Goal: Task Accomplishment & Management: Complete application form

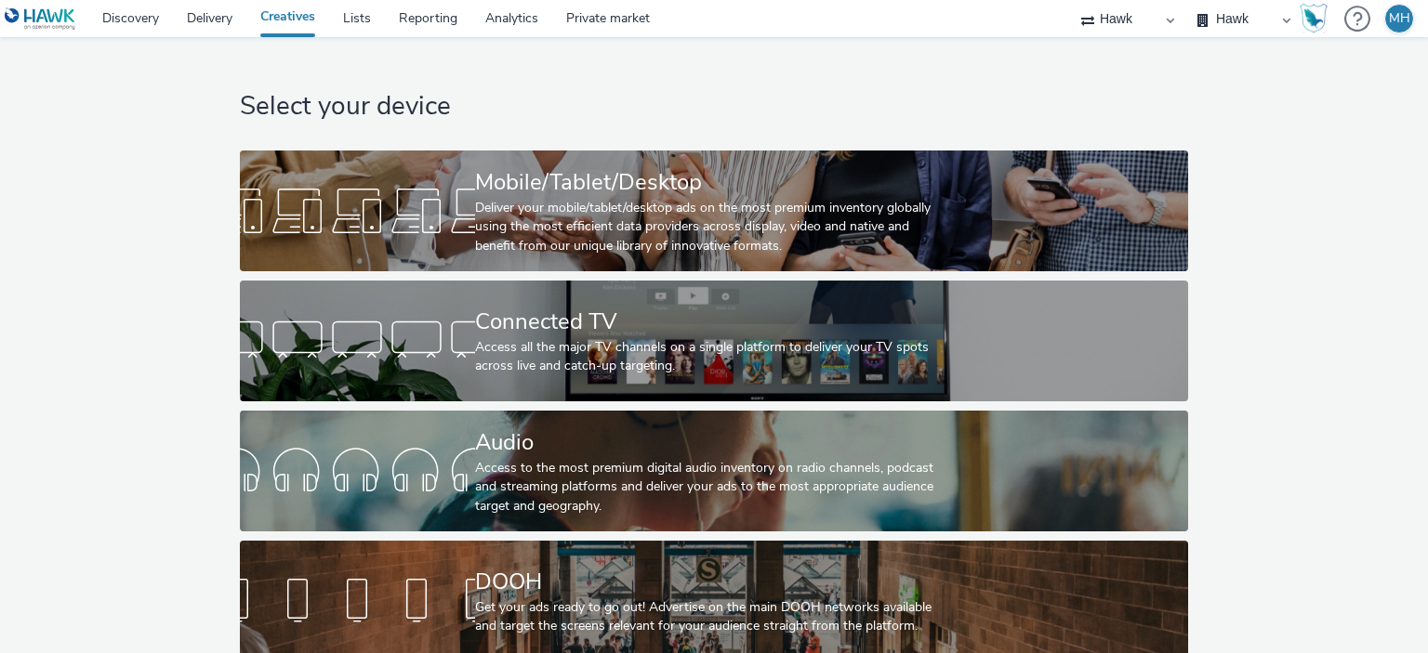
scroll to position [31, 0]
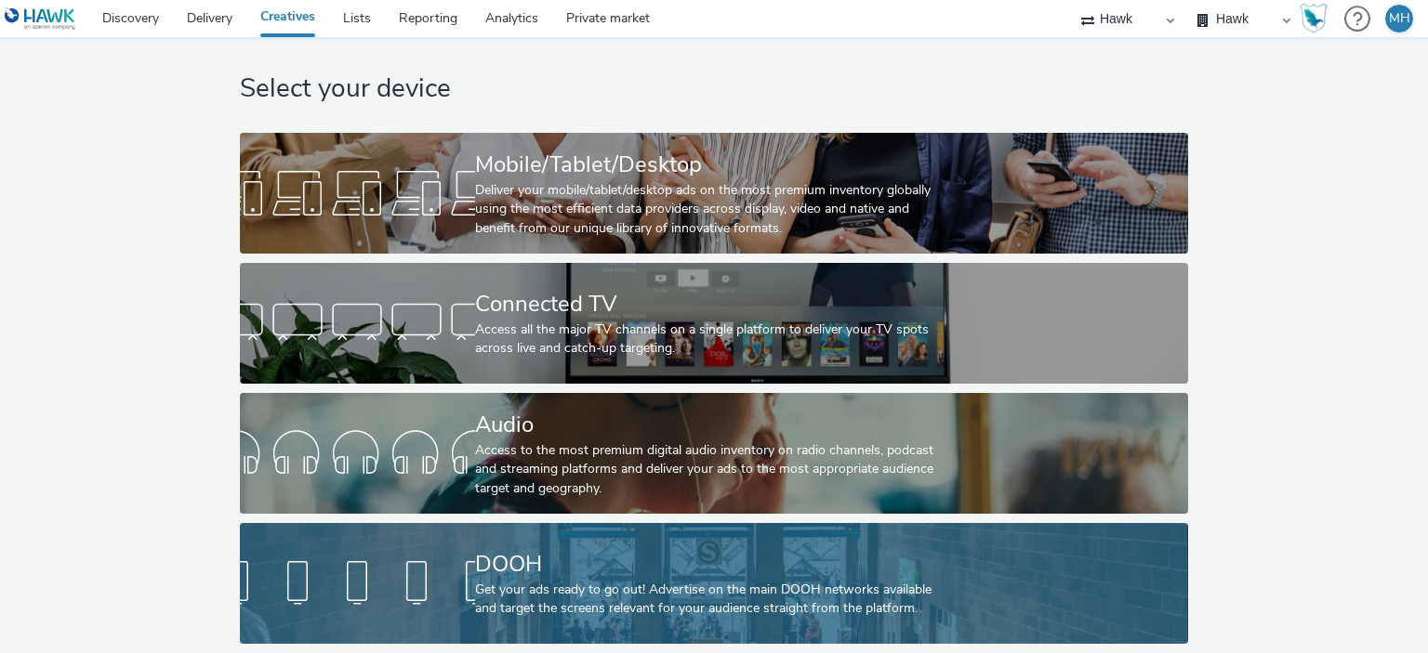
click at [729, 581] on div "Get your ads ready to go out! Advertise on the main DOOH networks available and…" at bounding box center [710, 600] width 470 height 38
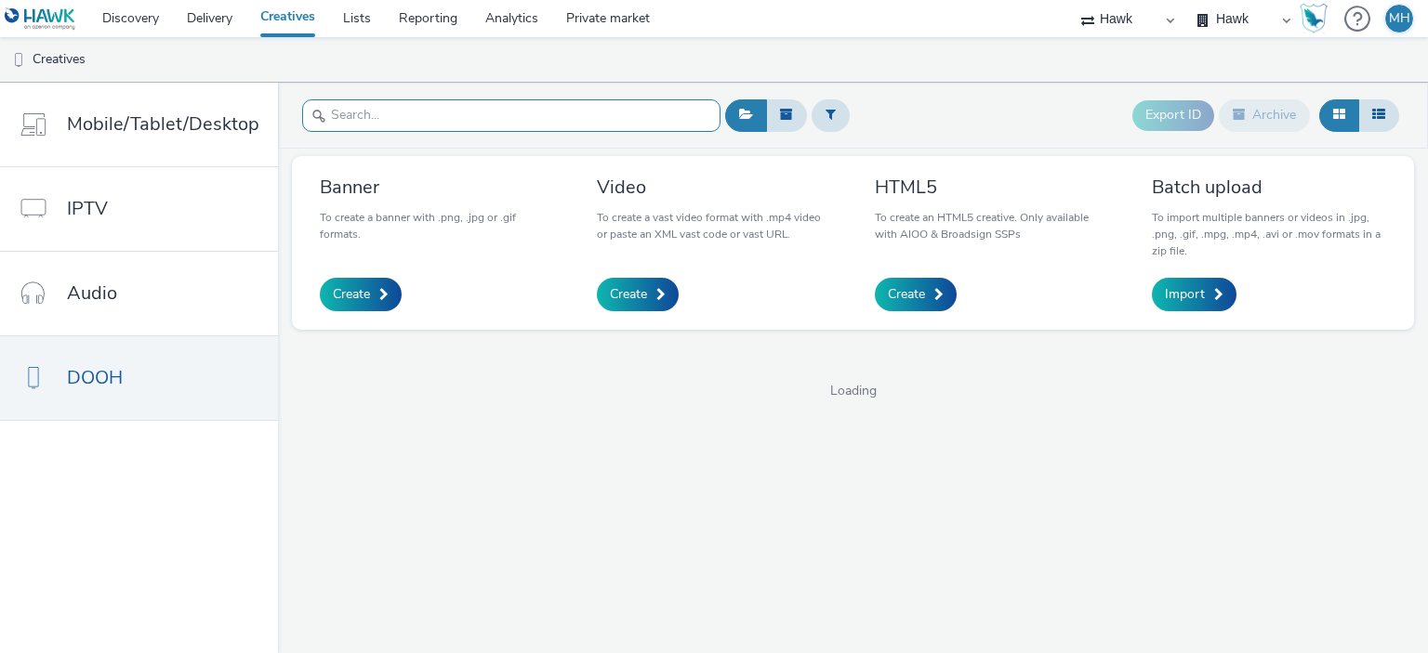
click at [460, 112] on input "text" at bounding box center [511, 115] width 418 height 33
type input "GBR_Wella"
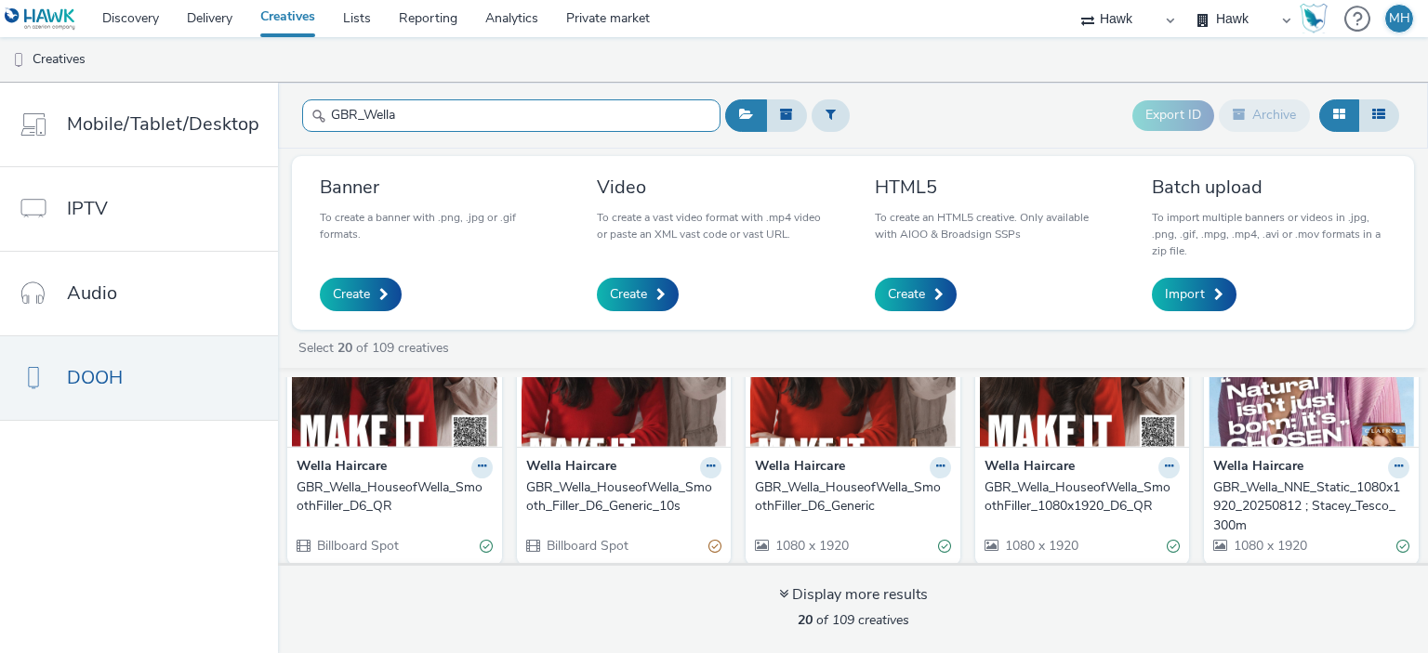
scroll to position [132, 0]
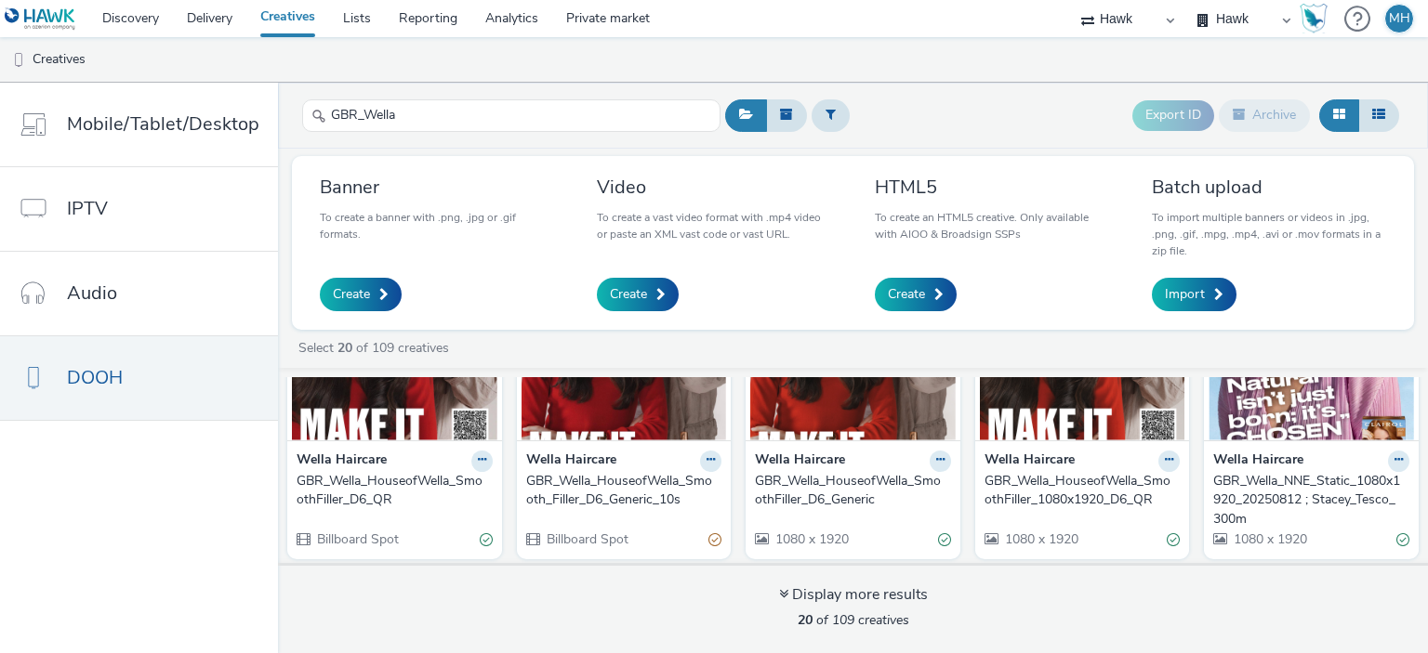
click at [1255, 491] on div "GBR_Wella_NNE_Static_1080x1920_20250812 ; Stacey_Tesco_300m" at bounding box center [1307, 500] width 189 height 57
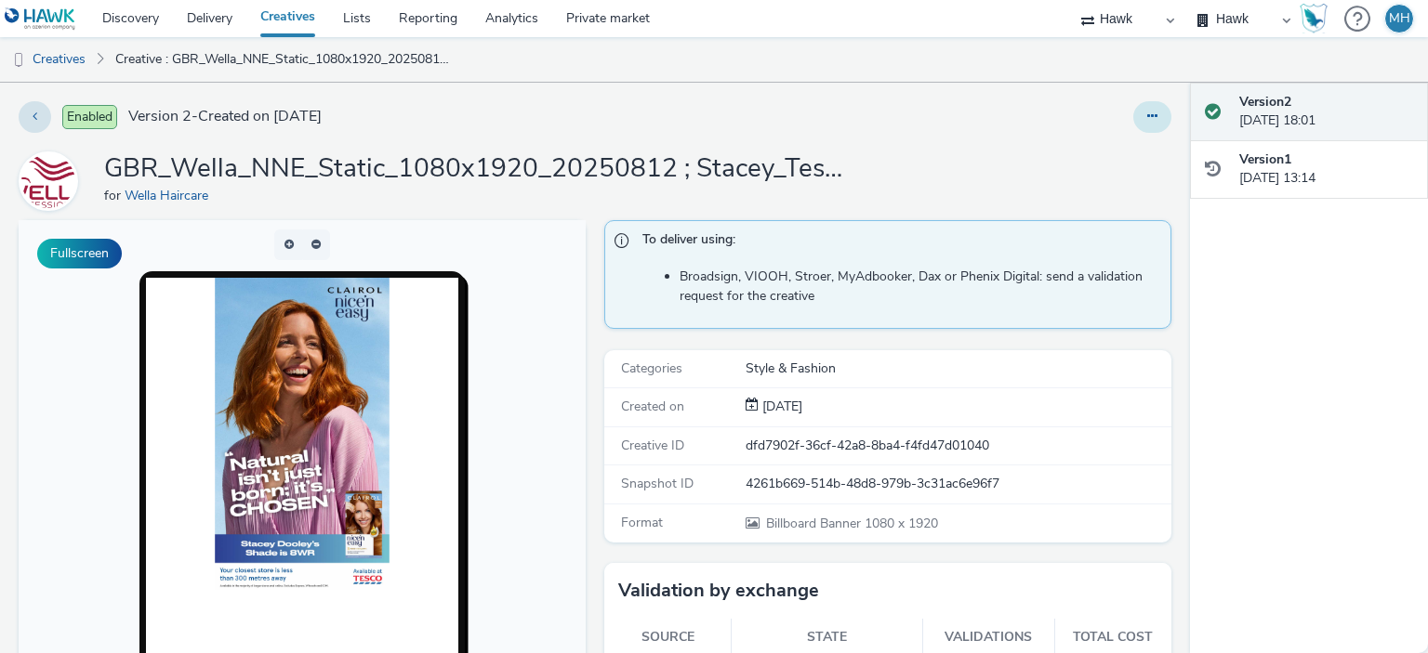
click at [1145, 116] on button at bounding box center [1152, 117] width 38 height 32
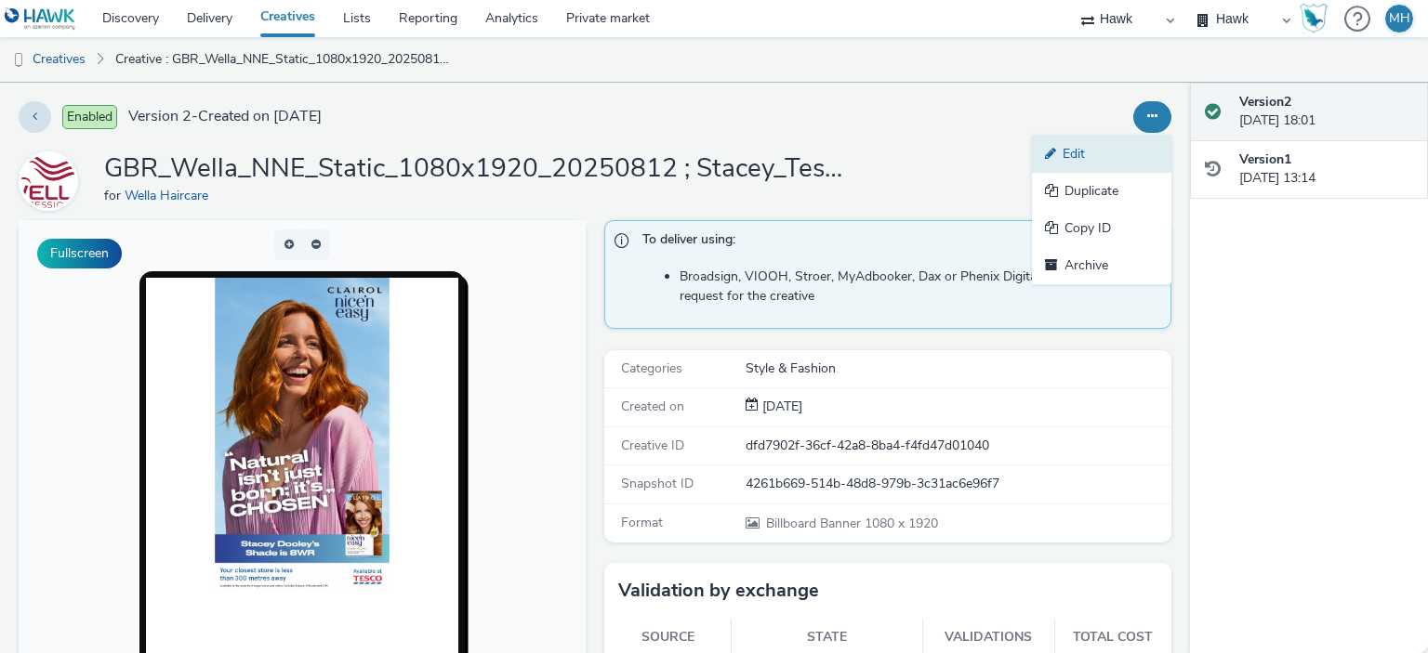
click at [1098, 145] on link "Edit" at bounding box center [1101, 154] width 139 height 37
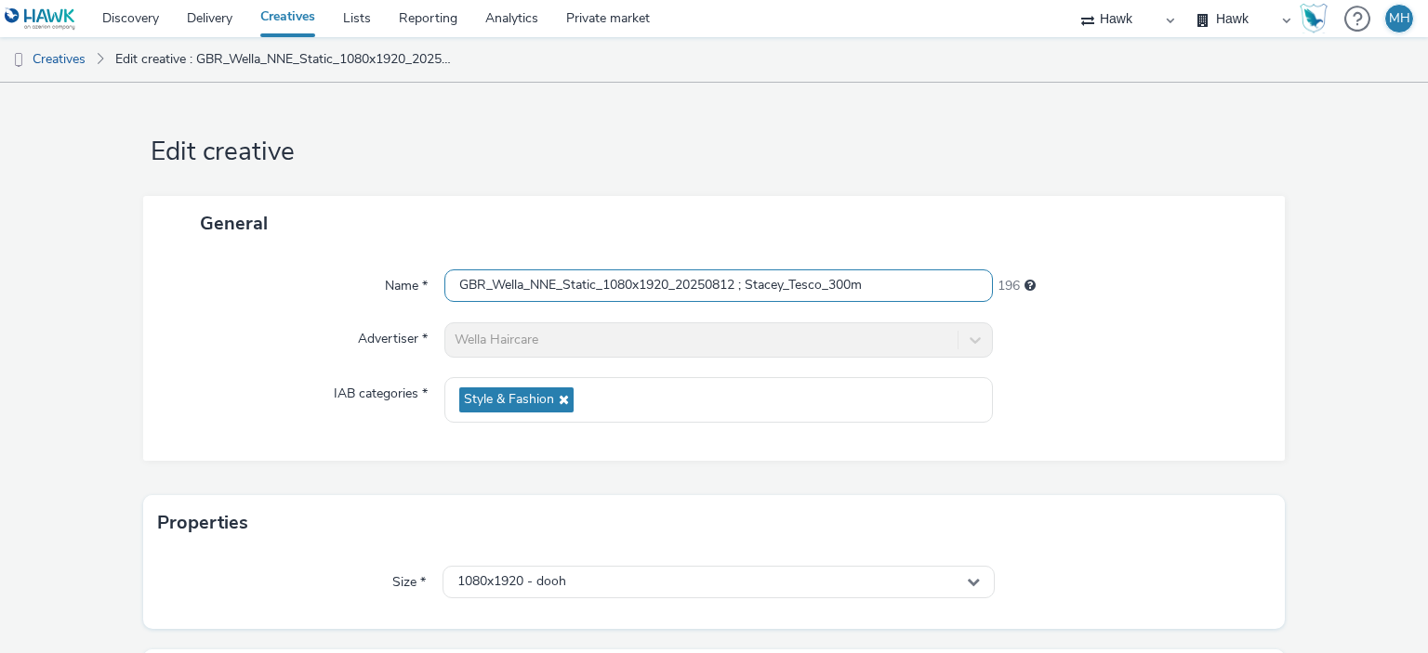
drag, startPoint x: 925, startPoint y: 294, endPoint x: 346, endPoint y: 323, distance: 579.8
click at [346, 323] on div "Name * GBR_Wella_NNE_Static_1080x1920_20250812 ; Stacey_Tesco_300m 196 Advertis…" at bounding box center [714, 356] width 1142 height 210
click at [967, 146] on h1 "Edit creative" at bounding box center [714, 152] width 1142 height 35
drag, startPoint x: 936, startPoint y: 281, endPoint x: 268, endPoint y: 308, distance: 668.8
click at [268, 308] on div "Name * GBR_Wella_NNE_Static_1080x1920_20250812 ; Stacey_Tesco_300m 196 Advertis…" at bounding box center [714, 356] width 1142 height 210
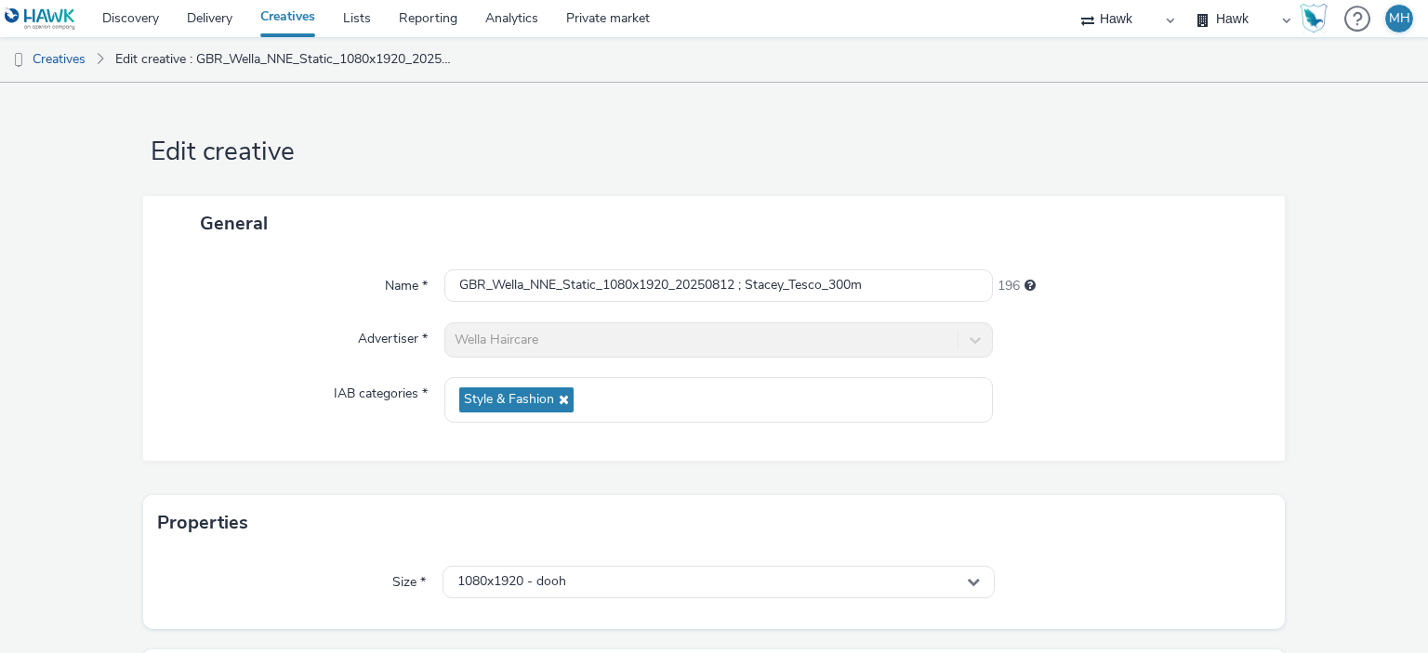
click at [762, 187] on form "Edit creative General Name * GBR_Wella_NNE_Static_1080x1920_20250812 ; Stacey_T…" at bounding box center [714, 486] width 1428 height 806
click at [191, 21] on link "Delivery" at bounding box center [209, 18] width 73 height 37
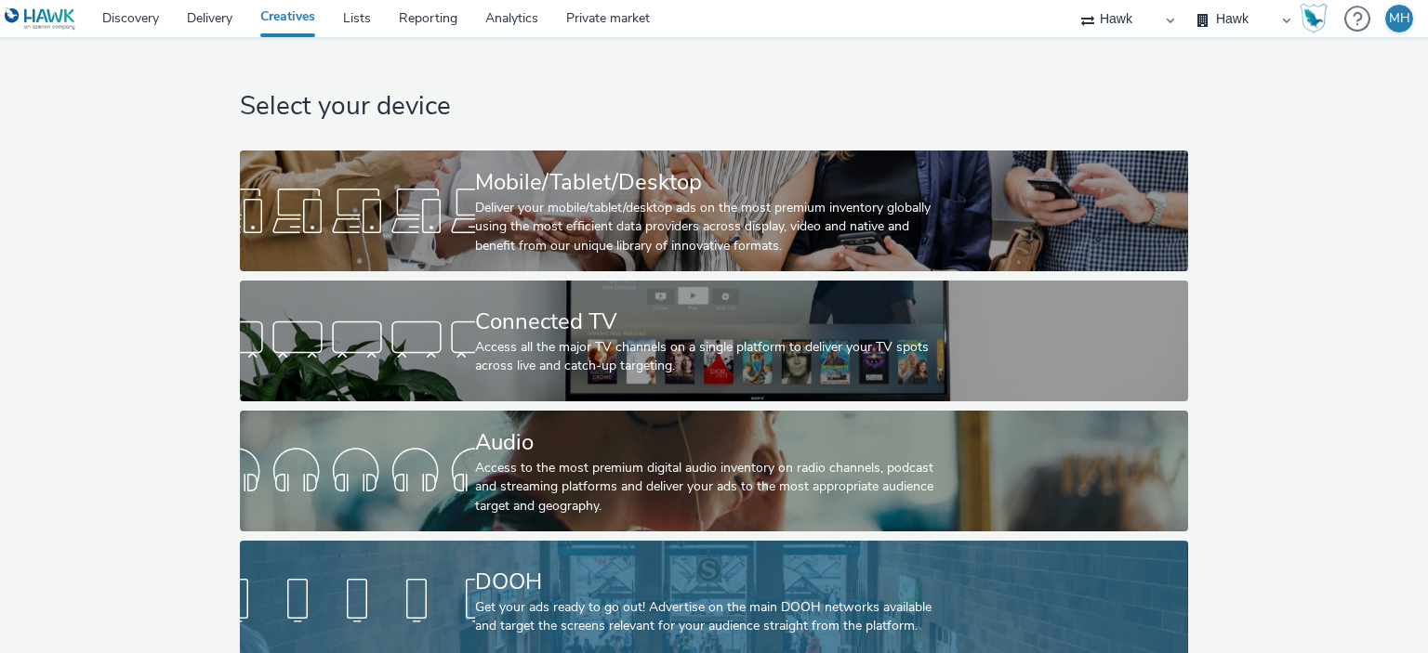
click at [713, 563] on div "DOOH Get your ads ready to go out! Advertise on the main DOOH networks availabl…" at bounding box center [710, 601] width 470 height 121
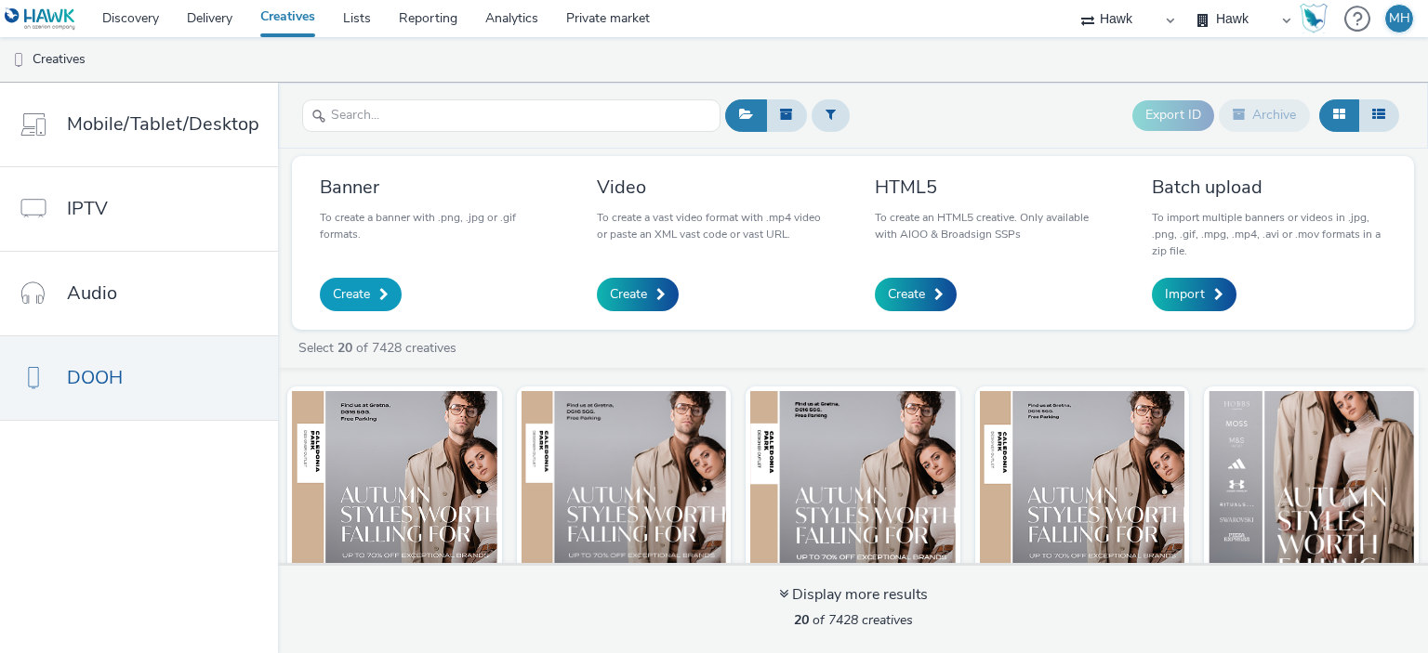
click at [382, 290] on span at bounding box center [383, 294] width 9 height 13
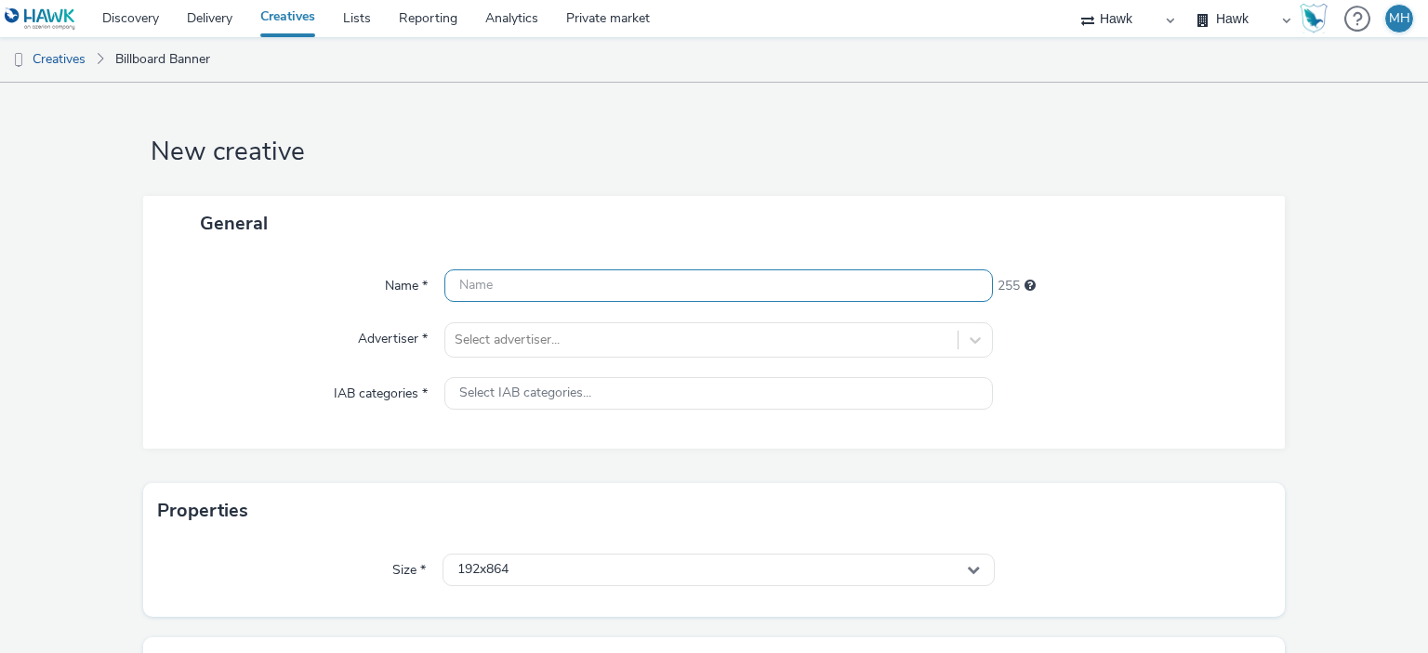
click at [511, 286] on input "text" at bounding box center [717, 286] width 547 height 33
paste input "GBR_Wella_NNE_Static_1080x1920_20250812 ; Stacey_Tesco_300m"
click at [554, 291] on input "GBR_Wella_NNE_Static_1080x1920_20250812 ; Stacey_Tesco_300m" at bounding box center [717, 286] width 547 height 33
click at [744, 289] on input "GBR_Wella_Smooth_Static_1080x1920_20250812 ; Stacey_Tesco_300m" at bounding box center [717, 286] width 547 height 33
drag, startPoint x: 765, startPoint y: 287, endPoint x: 922, endPoint y: 274, distance: 157.6
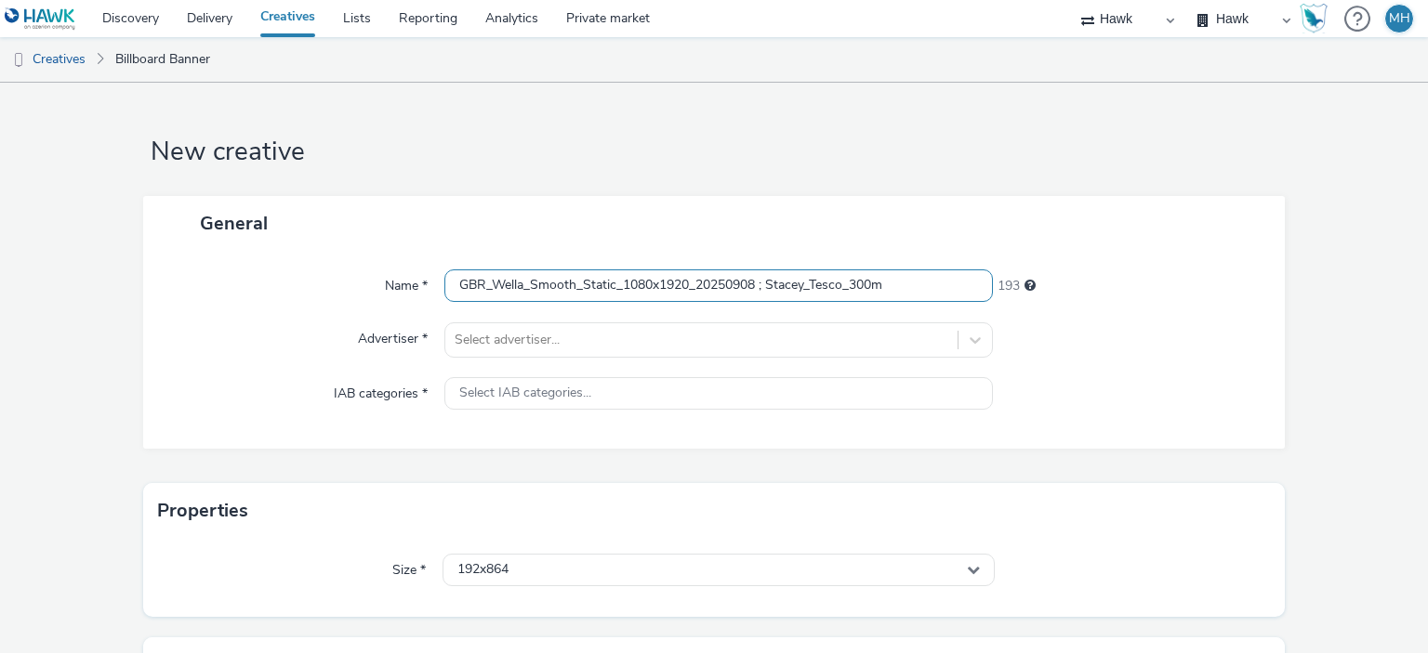
click at [922, 274] on input "GBR_Wella_Smooth_Static_1080x1920_20250908 ; Stacey_Tesco_300m" at bounding box center [717, 286] width 547 height 33
click at [614, 289] on input "GBR_Wella_Smooth_Static_1080x1920_20250908 ;" at bounding box center [717, 286] width 547 height 33
click at [621, 290] on input "GBR_Wella_Smooth_Static_1080x1920_20250908 ;" at bounding box center [717, 286] width 547 height 33
click at [826, 282] on input "GBR_Wella_Smooth_Static_D6_1080x1920_20250908 ;" at bounding box center [717, 286] width 547 height 33
type input "GBR_Wella_Smooth_Static_D6_1080x1920_20250908 ; Boots_100m_V1"
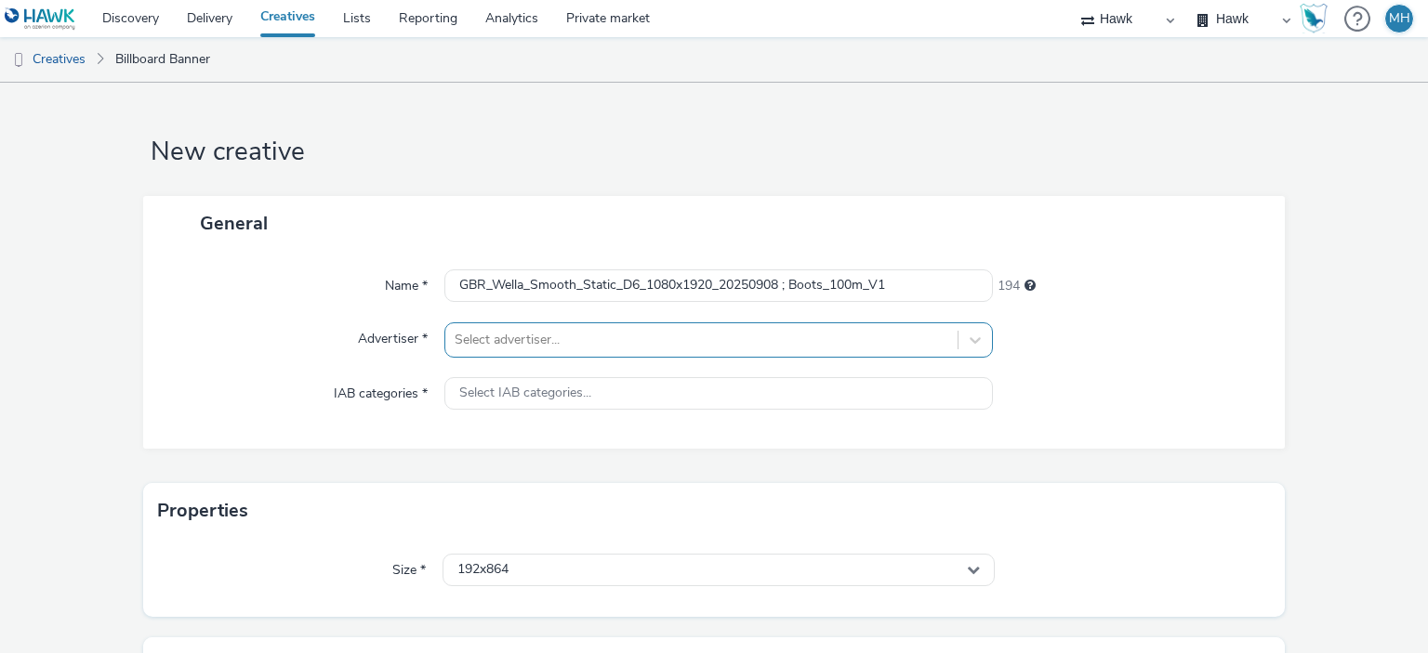
click at [799, 325] on div "Select advertiser..." at bounding box center [717, 340] width 547 height 35
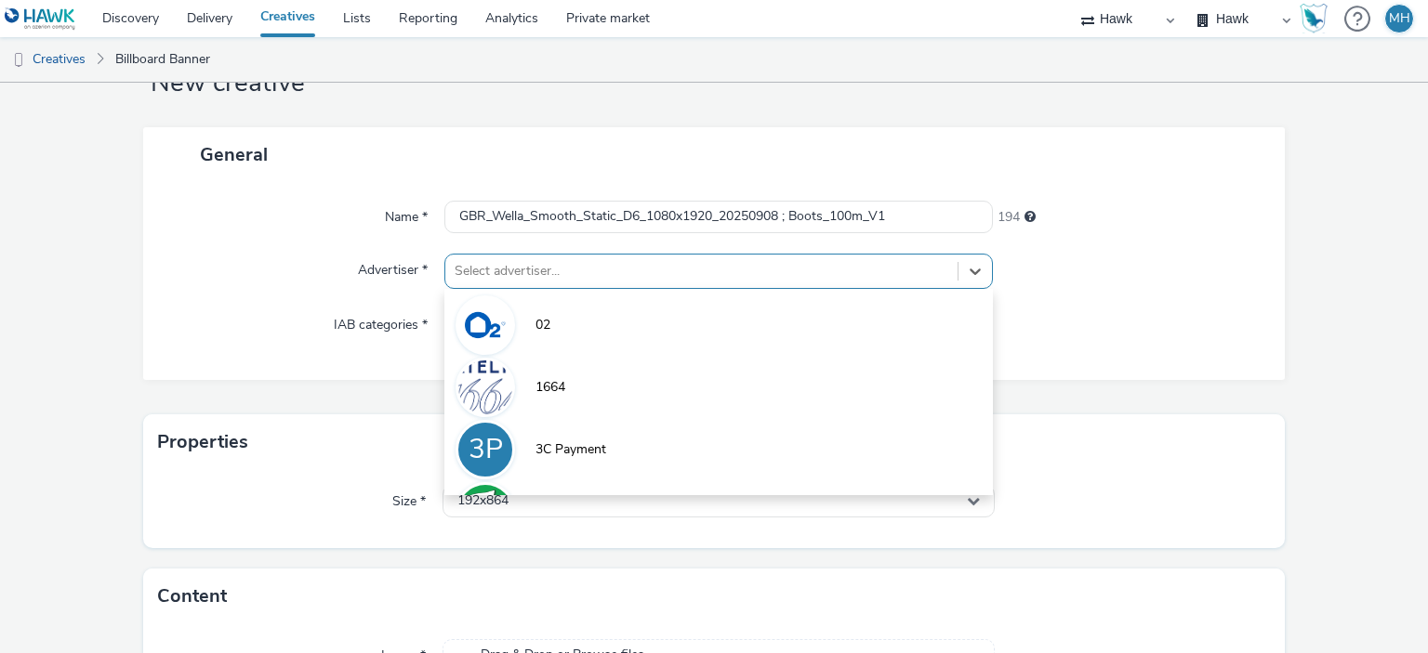
scroll to position [73, 0]
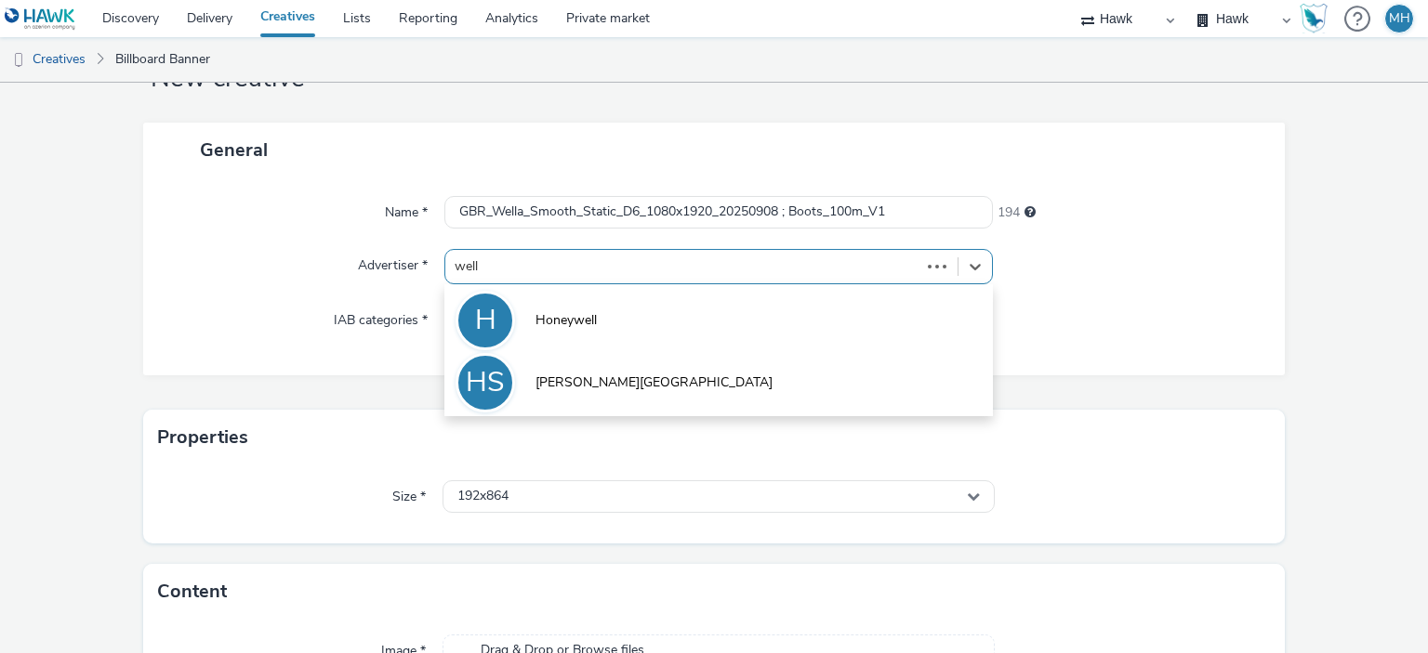
type input "wella"
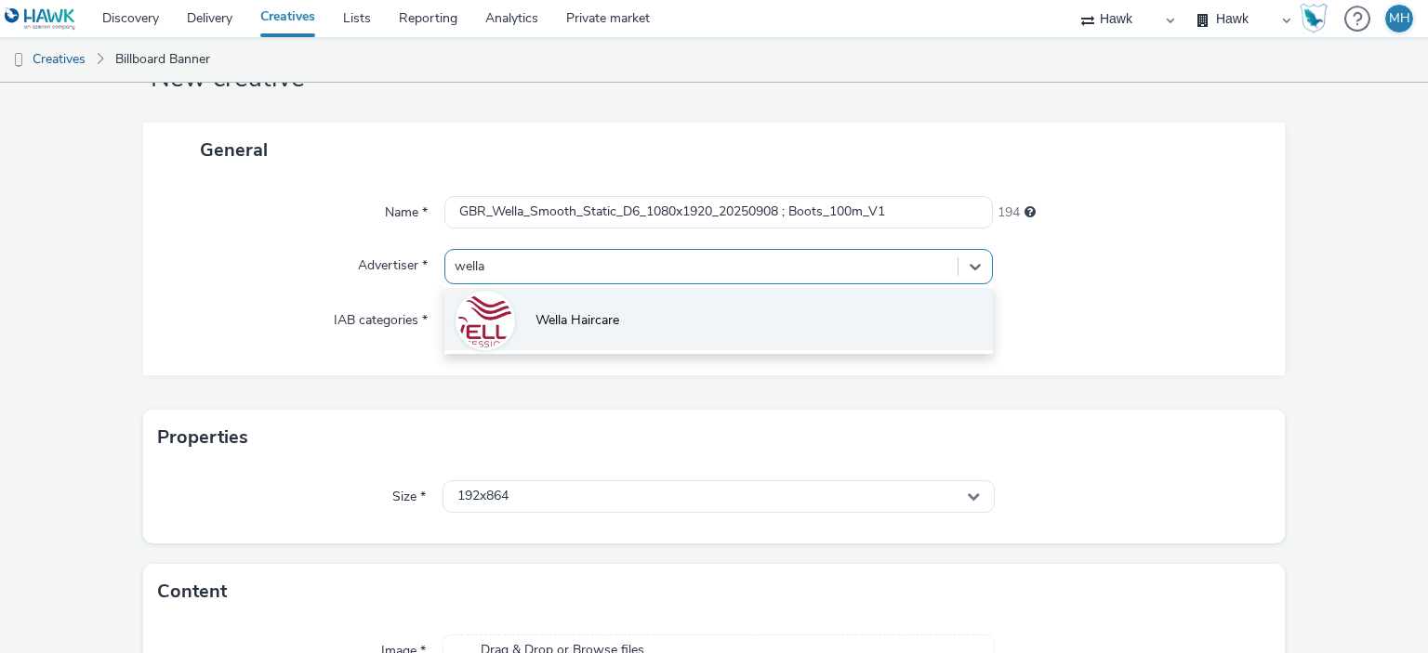
click at [792, 308] on li "Wella Haircare" at bounding box center [717, 319] width 547 height 62
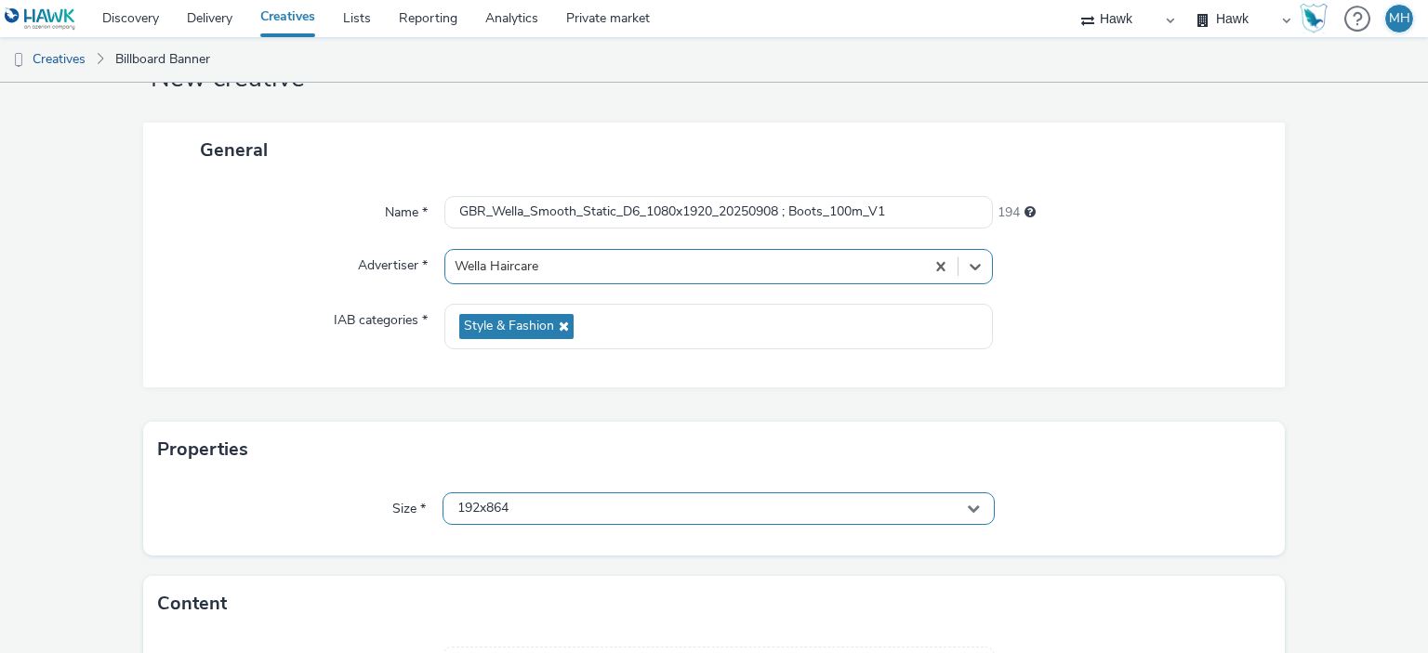
click at [814, 516] on div "192x864" at bounding box center [717, 509] width 551 height 33
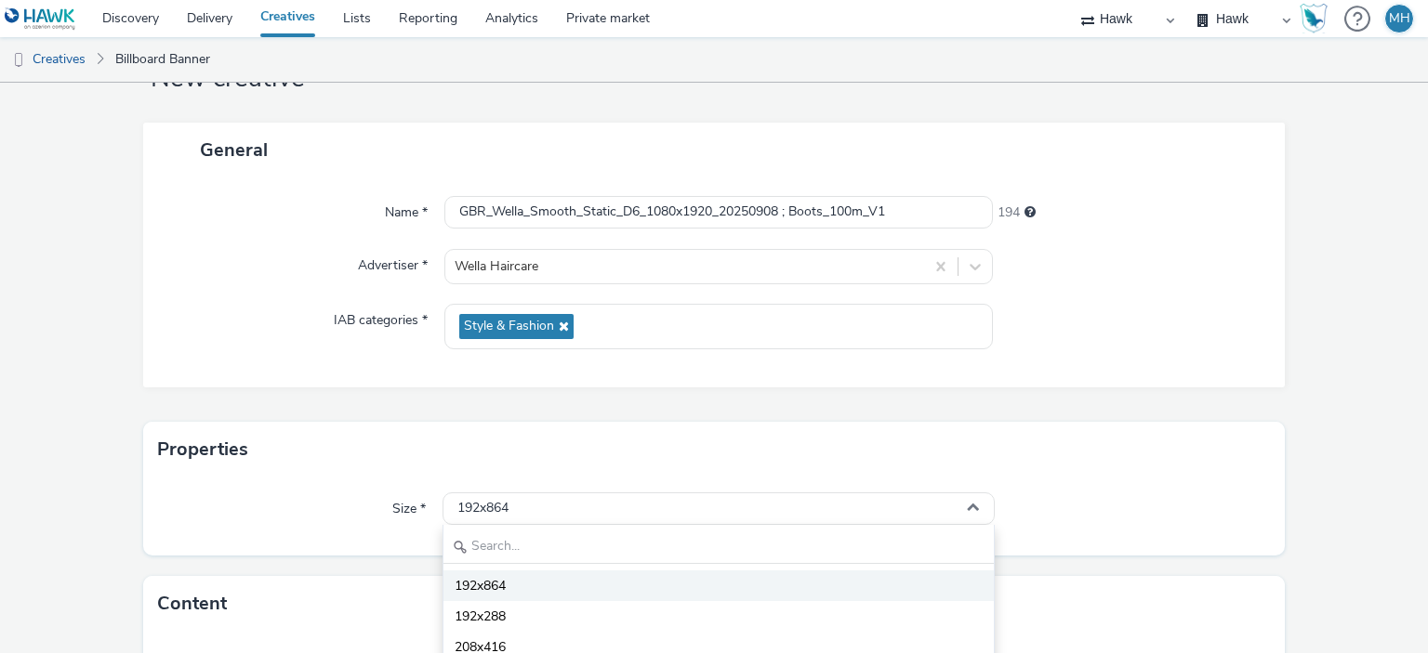
click at [791, 576] on li "192x864" at bounding box center [717, 586] width 549 height 31
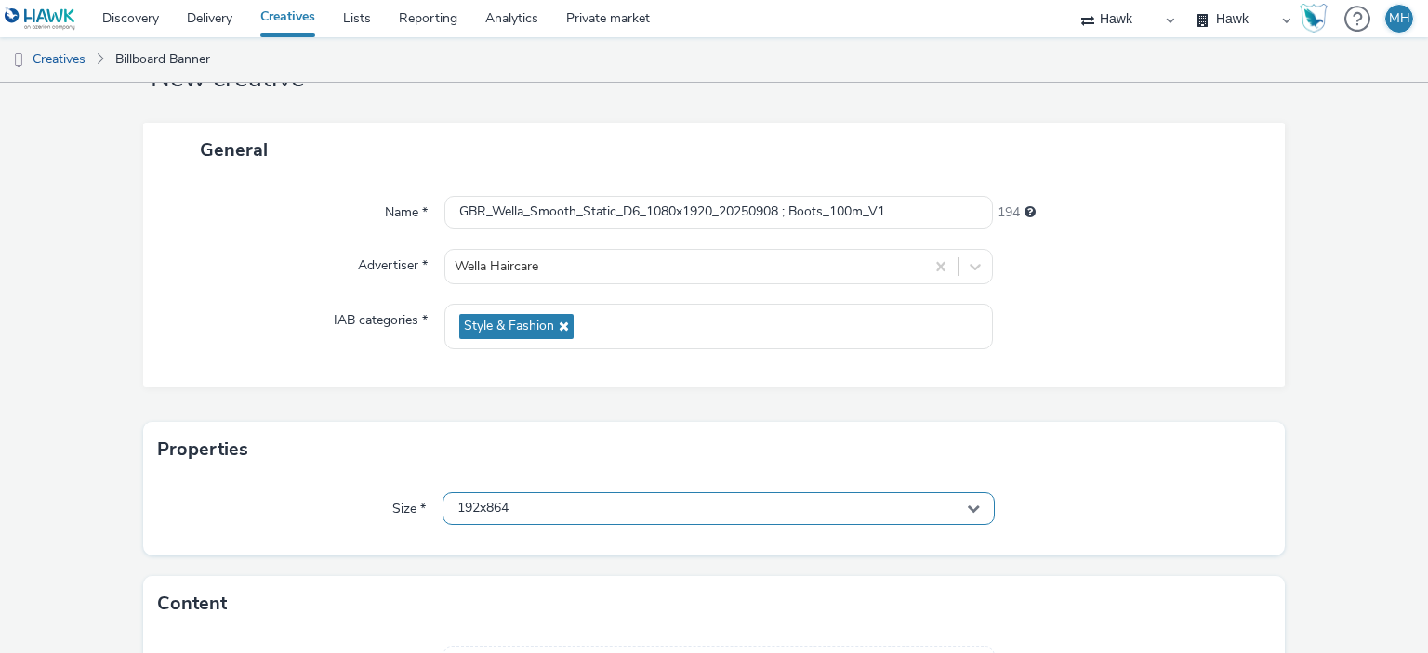
click at [783, 516] on div "192x864" at bounding box center [717, 509] width 551 height 33
click at [784, 552] on input "text" at bounding box center [717, 548] width 549 height 33
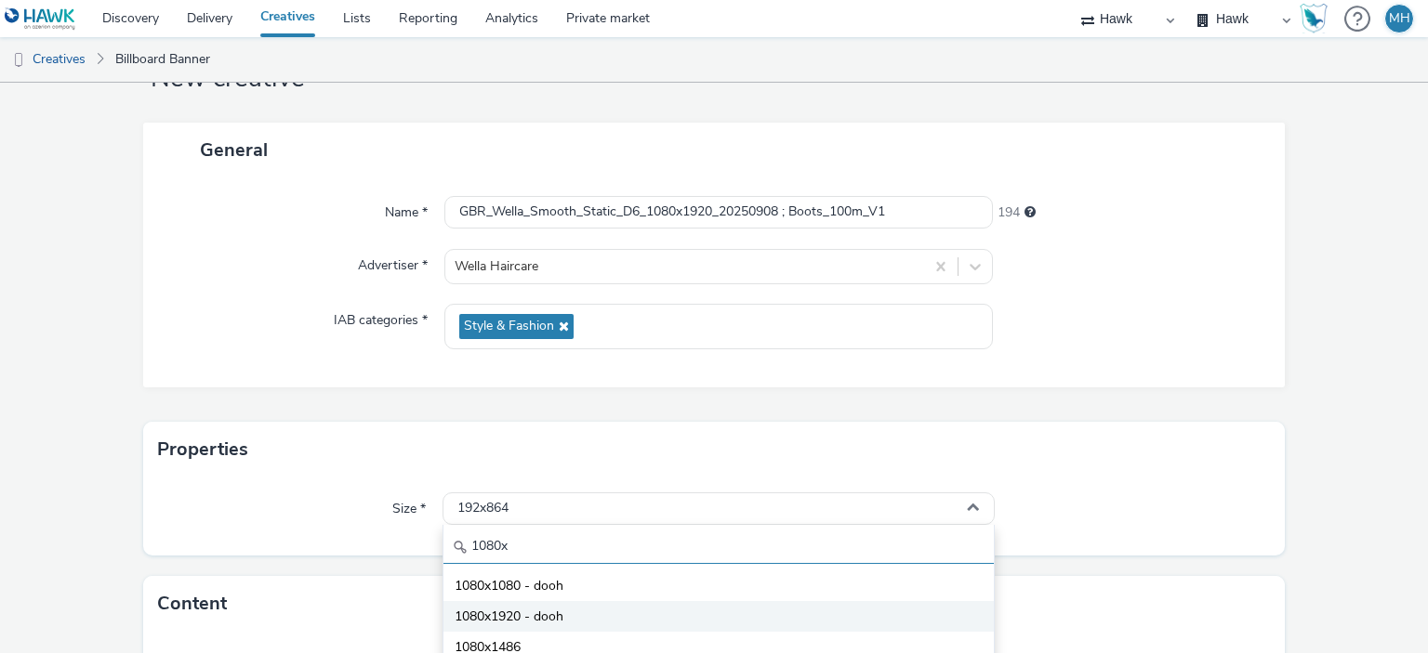
type input "1080x"
click at [784, 617] on li "1080x1920 - dooh" at bounding box center [717, 616] width 549 height 31
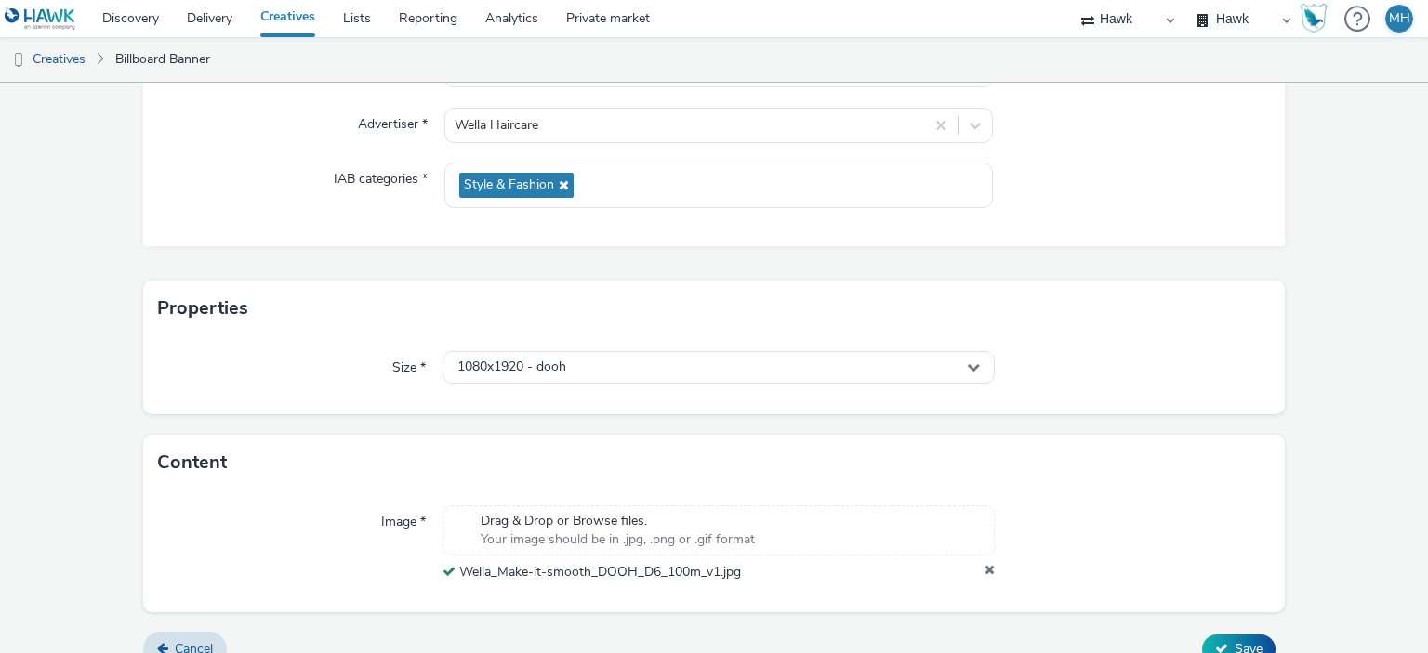
scroll to position [0, 0]
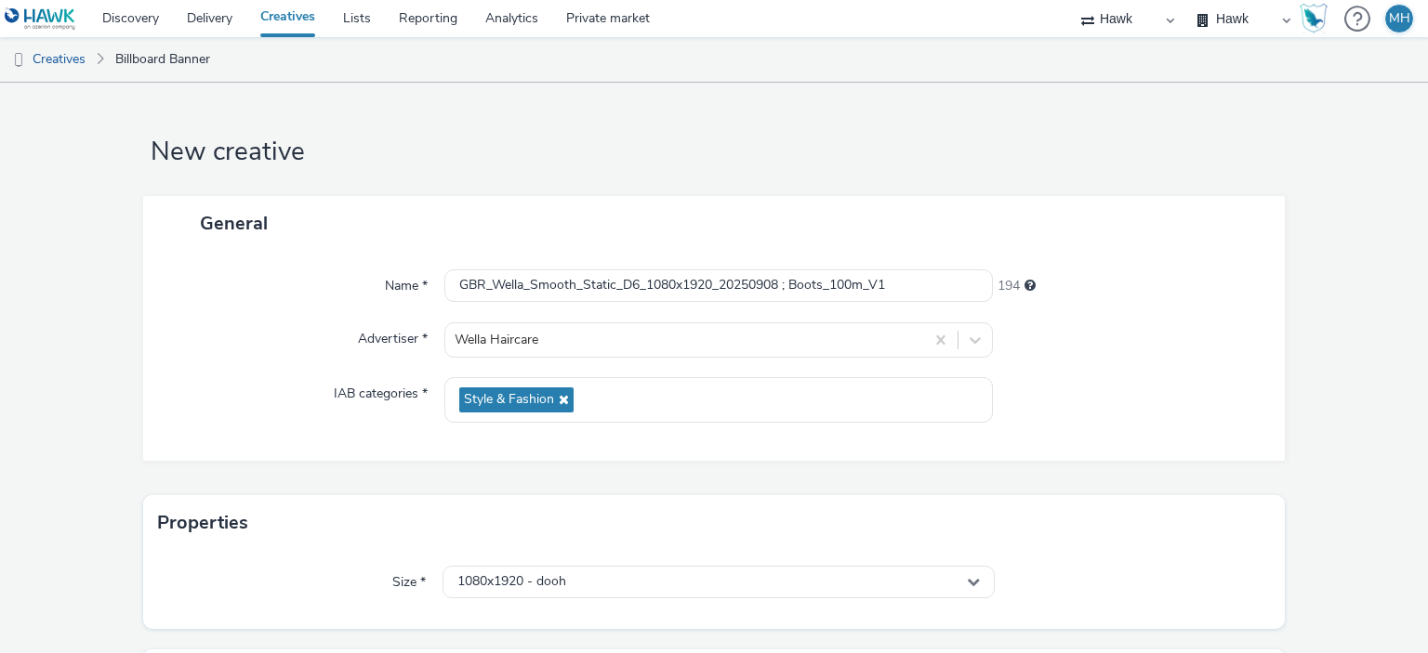
click at [1394, 207] on form "New creative General Name * GBR_Wella_Smooth_Static_D6_1080x1920_20250908 ; Boo…" at bounding box center [714, 489] width 1428 height 813
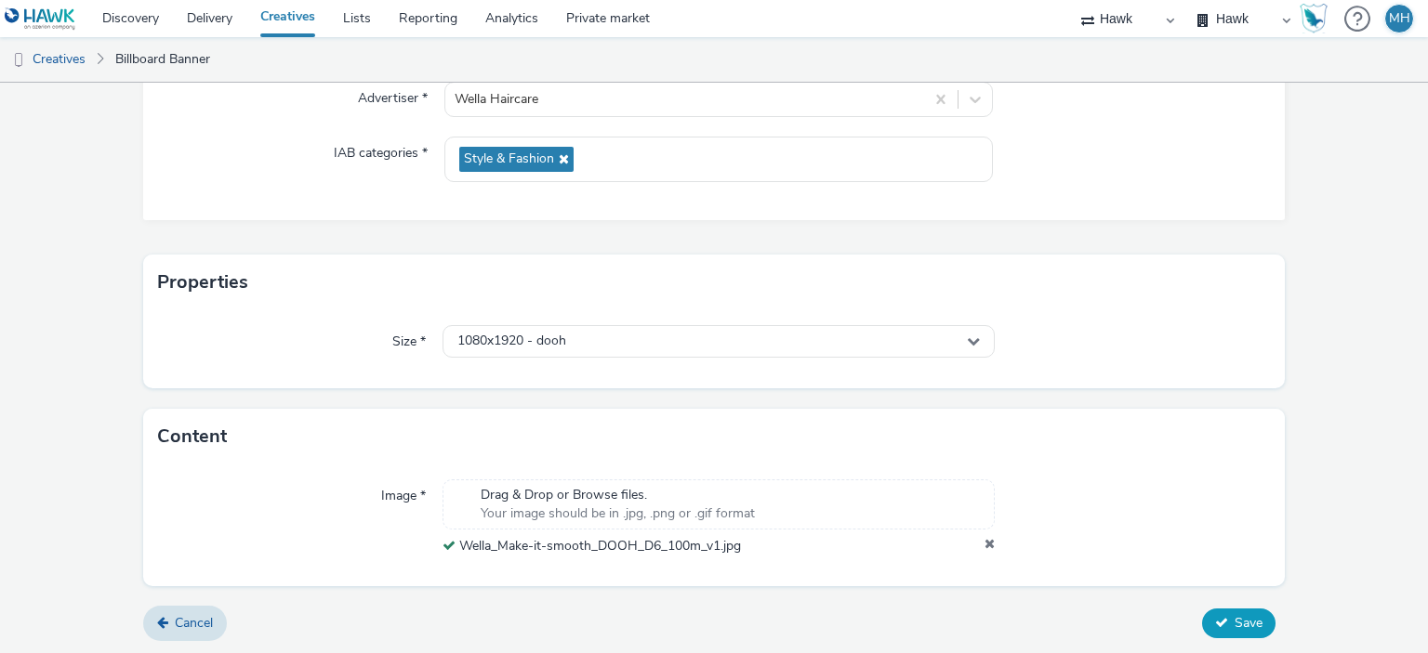
click at [1215, 632] on button "Save" at bounding box center [1238, 624] width 73 height 30
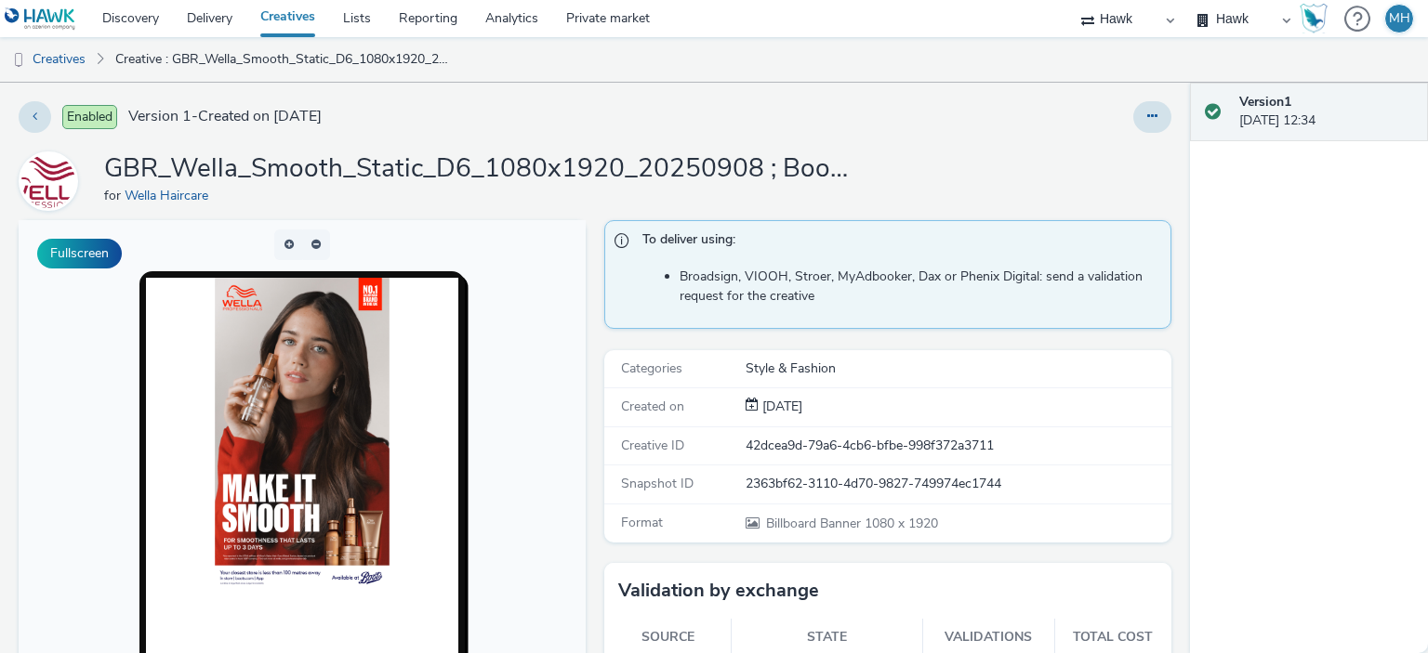
click at [305, 21] on link "Creatives" at bounding box center [287, 18] width 83 height 37
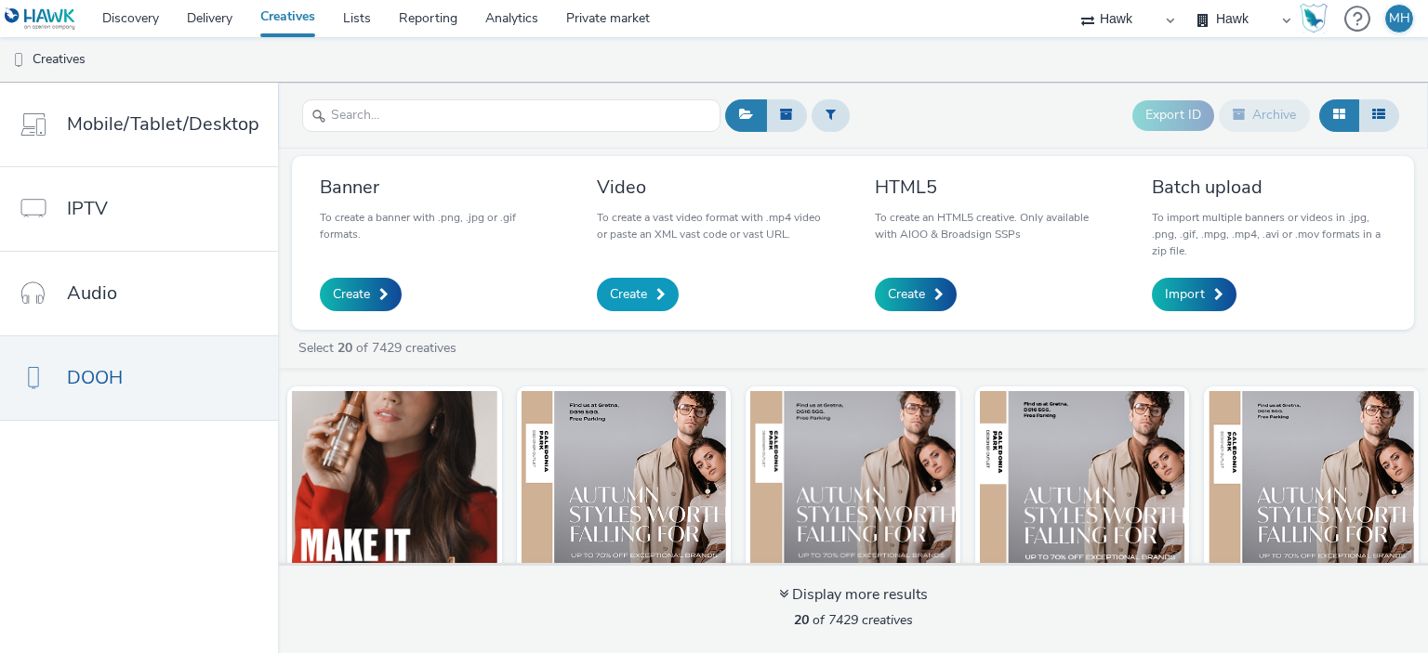
click at [626, 285] on span "Create" at bounding box center [628, 294] width 37 height 19
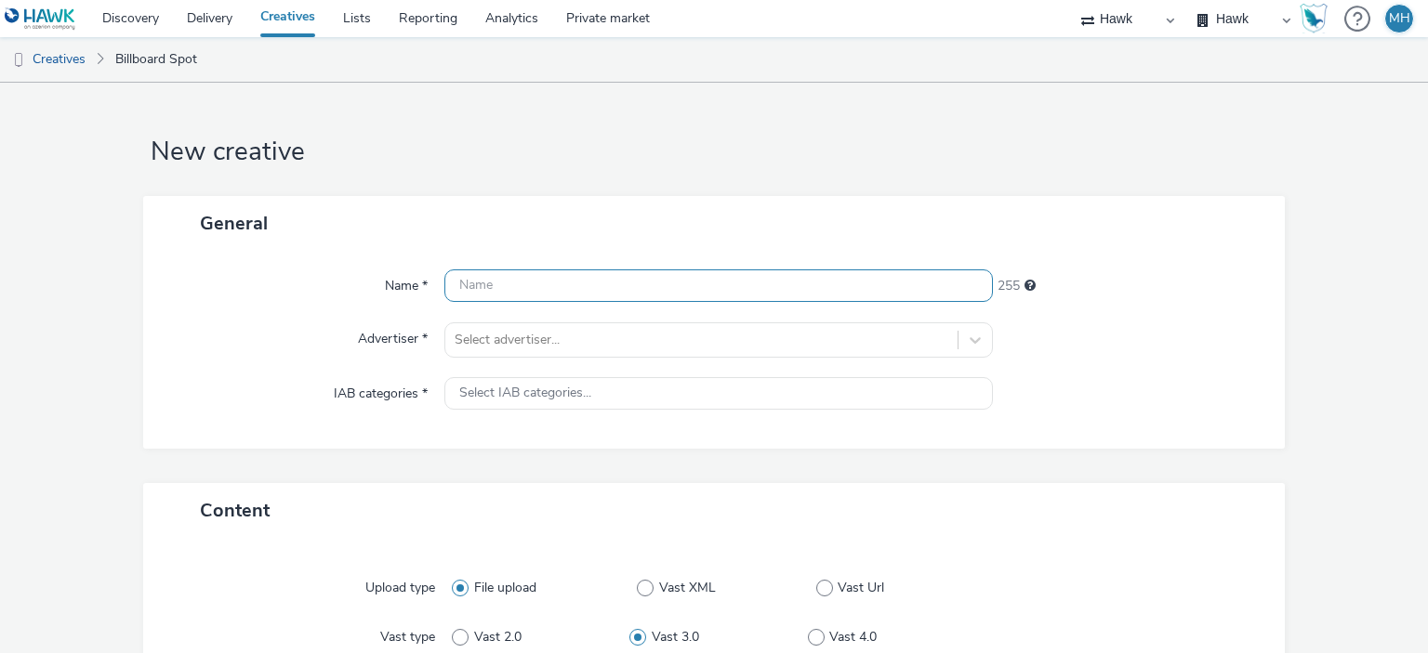
click at [626, 285] on input "text" at bounding box center [717, 286] width 547 height 33
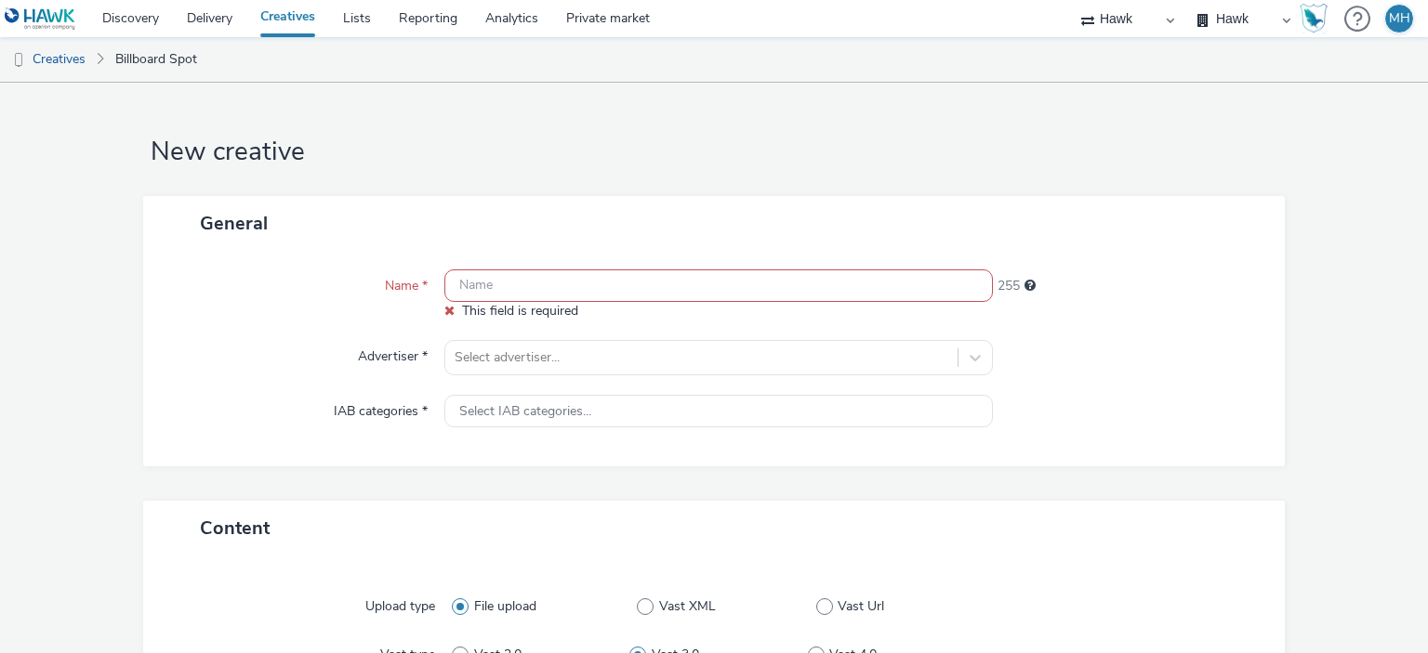
click at [528, 270] on input "text" at bounding box center [717, 286] width 547 height 33
paste input "GBR_Wella_NNE_Static_1080x1920_20250812 ; Stacey_Tesco_300m"
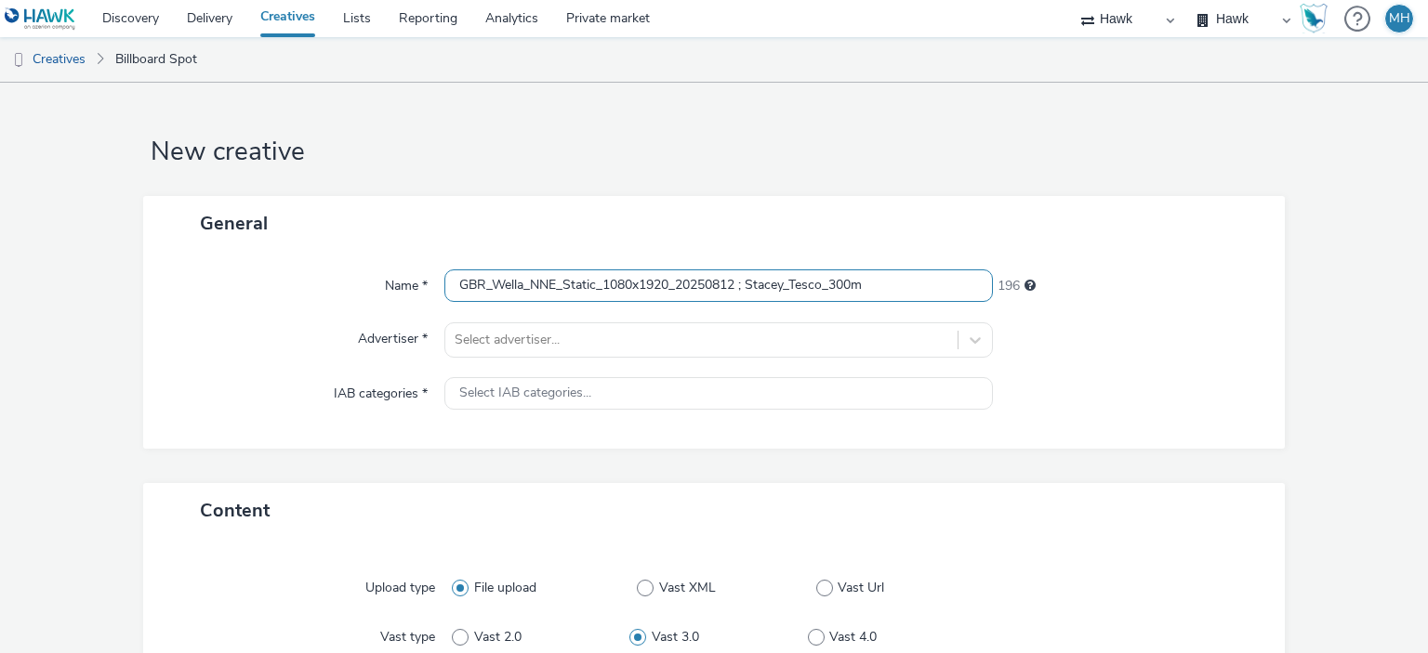
click at [593, 292] on input "GBR_Wella_NNE_Static_1080x1920_20250812 ; Stacey_Tesco_300m" at bounding box center [717, 286] width 547 height 33
click at [649, 289] on input "GBR_Wella_Smooth_1080x1920_20250812 ; Stacey_Tesco_300m" at bounding box center [717, 286] width 547 height 33
click at [677, 289] on input "GBR_Wella_Smooth_D6_10s_20250812 ; Stacey_Tesco_300m" at bounding box center [717, 286] width 547 height 33
click at [690, 290] on input "GBR_Wella_Smooth_D6_10s_20250912 ; Stacey_Tesco_300m" at bounding box center [717, 286] width 547 height 33
click at [696, 288] on input "GBR_Wella_Smooth_D6_10s_20250912 ; Stacey_Tesco_300m" at bounding box center [717, 286] width 547 height 33
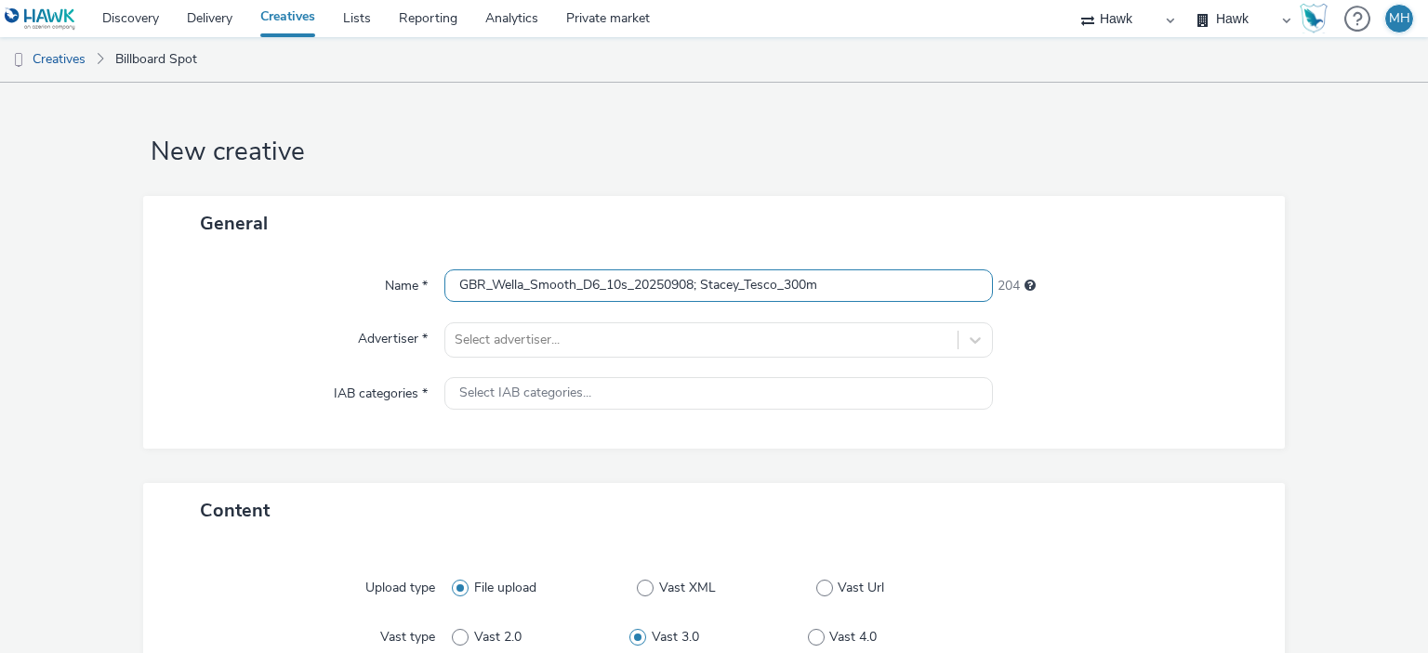
drag, startPoint x: 700, startPoint y: 287, endPoint x: 848, endPoint y: 302, distance: 148.5
click at [848, 302] on div "GBR_Wella_Smooth_D6_10s_20250908; Stacey_Tesco_300m" at bounding box center [717, 286] width 547 height 33
type input "GBR_Wella_Smooth_D6_10s_20250908; Boots_100m_V1"
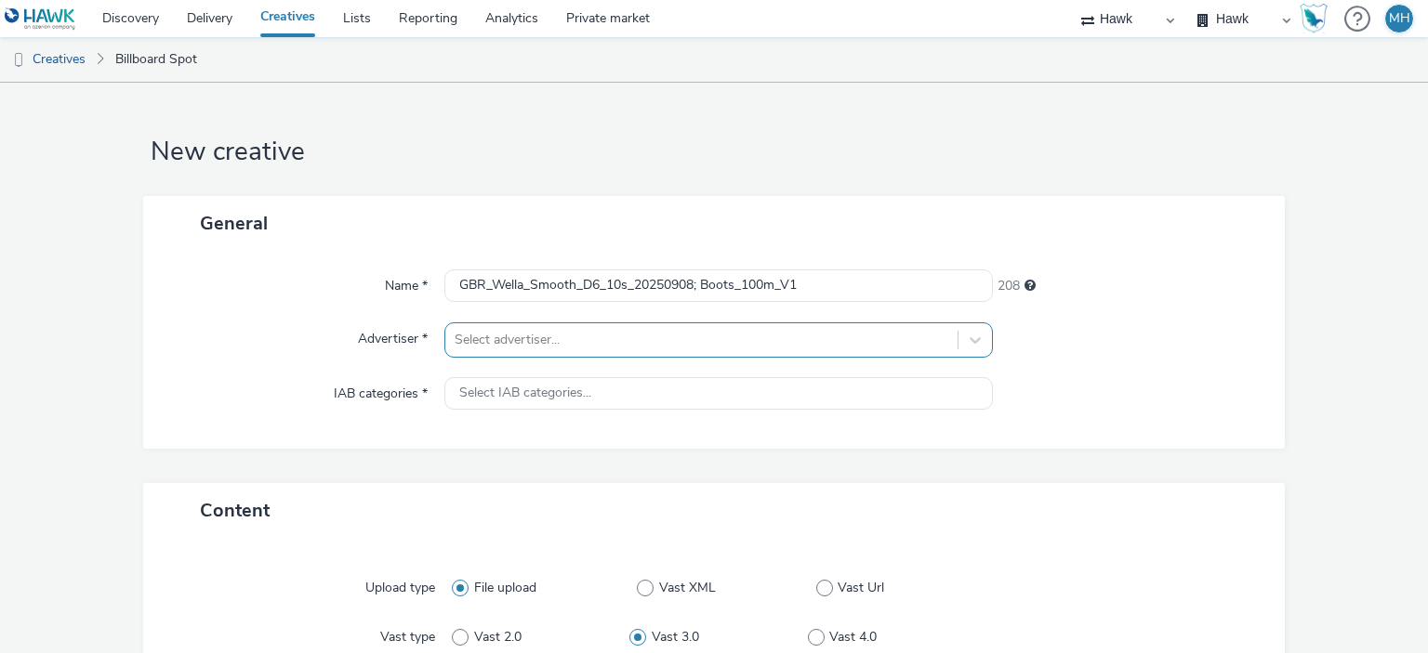
click at [850, 338] on div "Select advertiser..." at bounding box center [717, 340] width 547 height 35
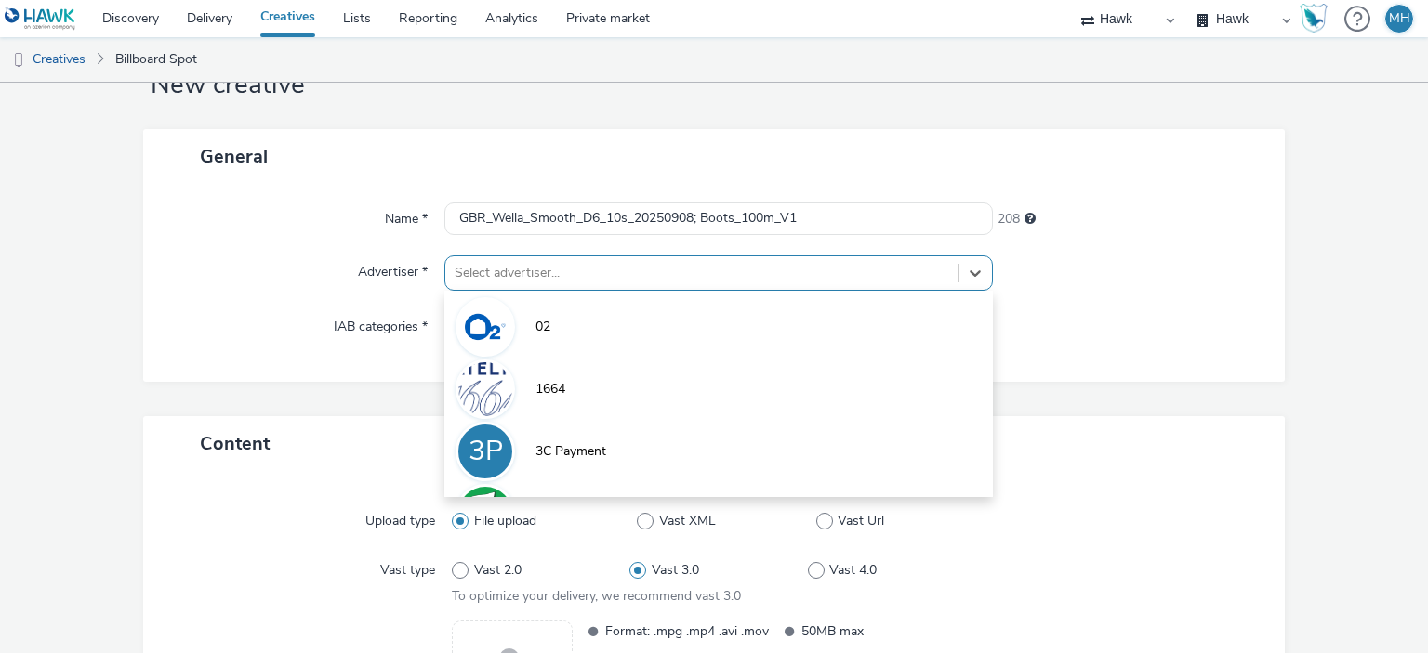
scroll to position [73, 0]
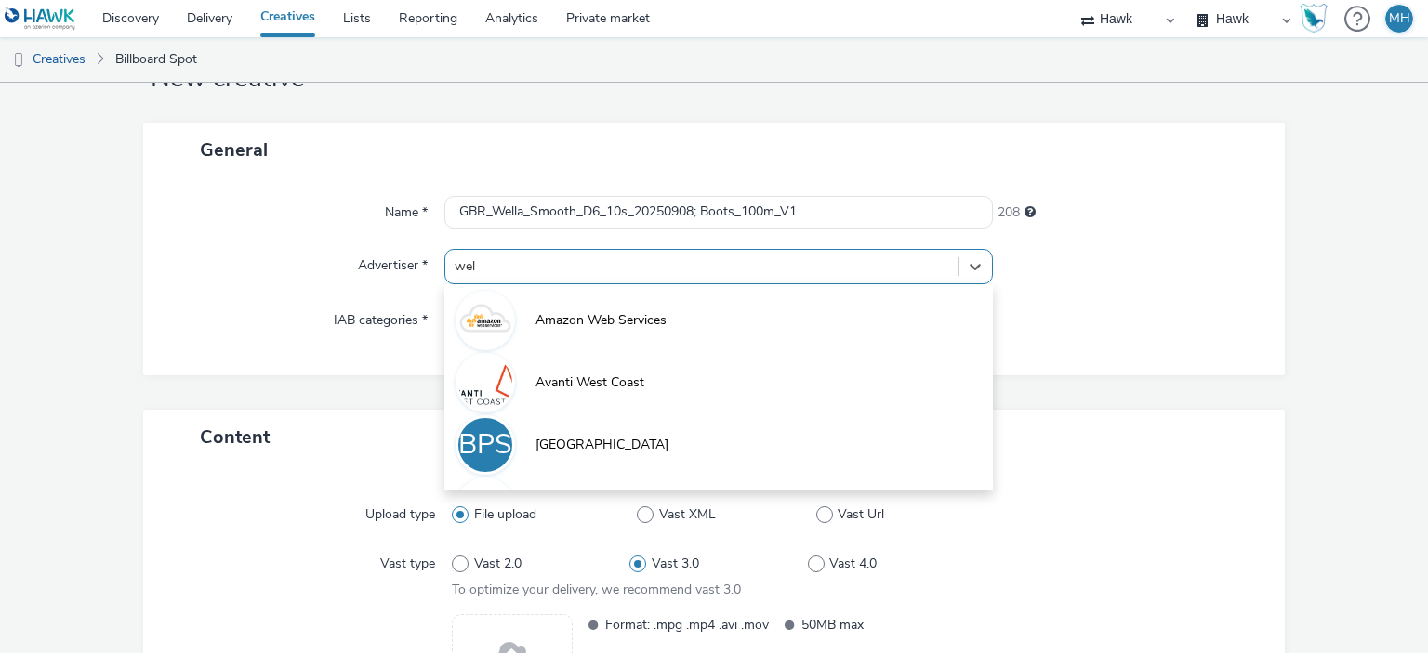
type input "wella"
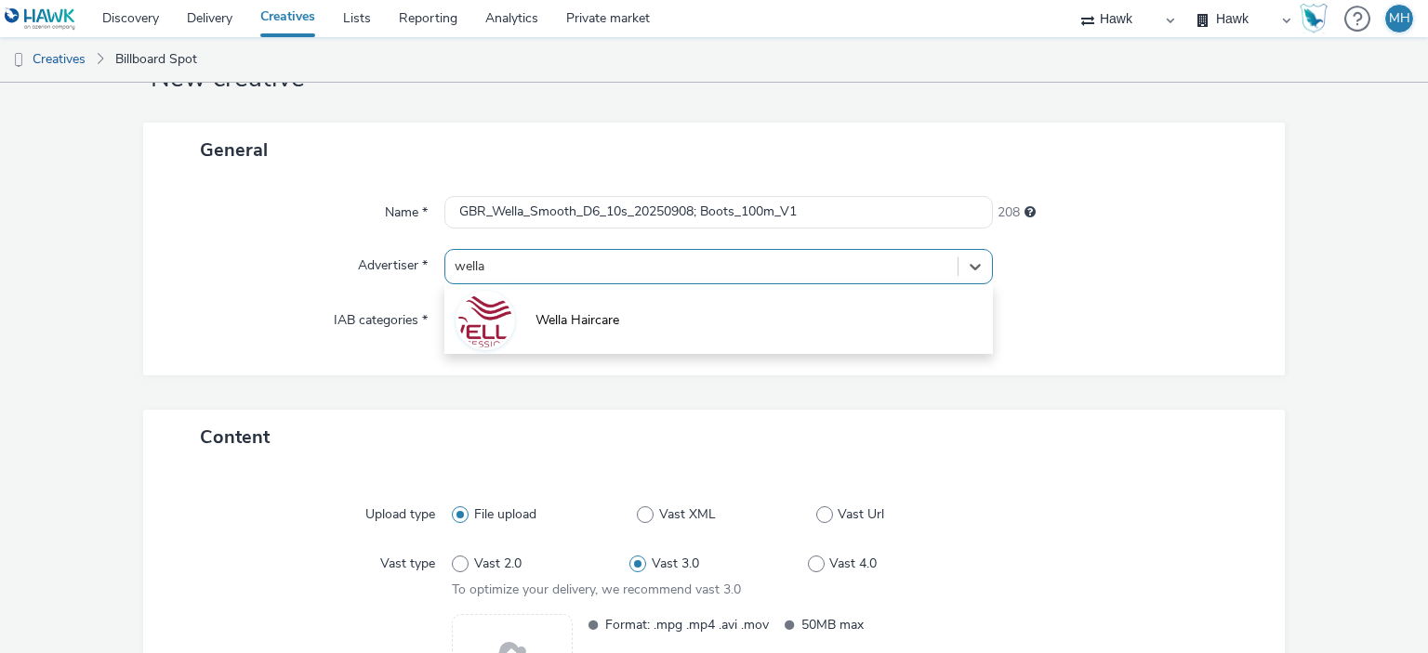
click at [850, 338] on li "Wella Haircare" at bounding box center [717, 319] width 547 height 62
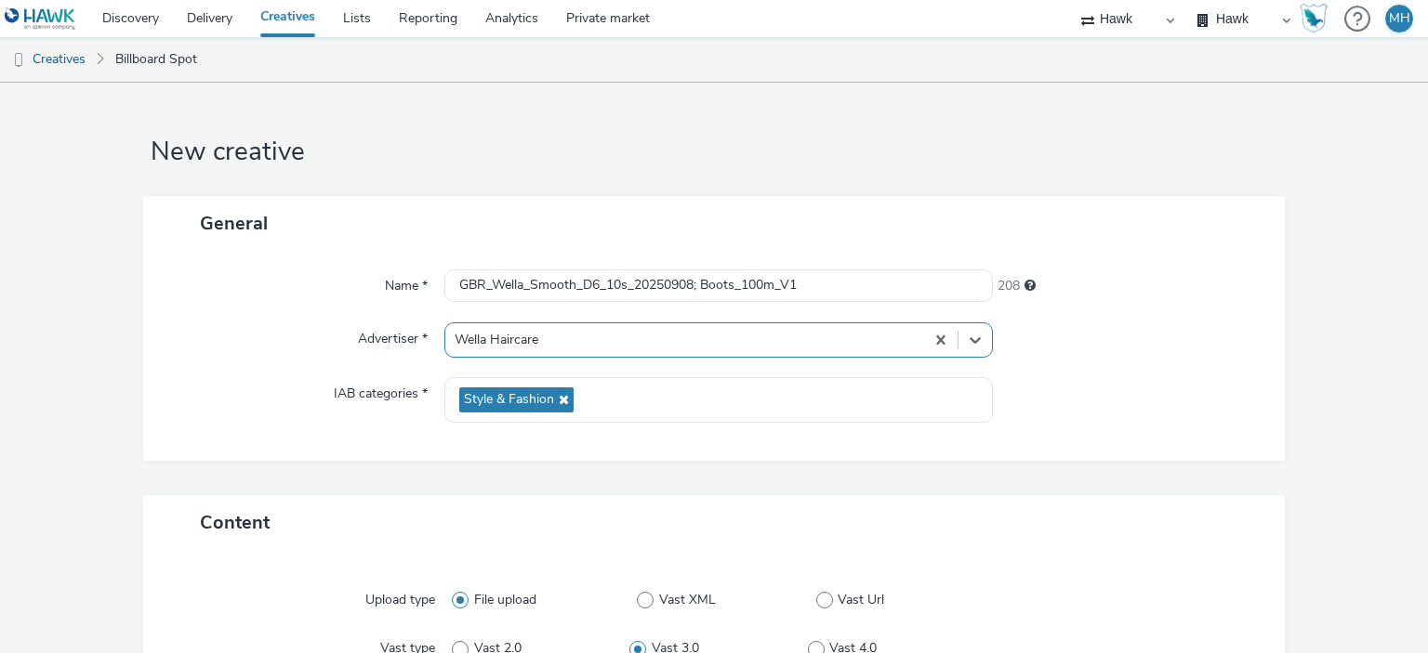
scroll to position [329, 0]
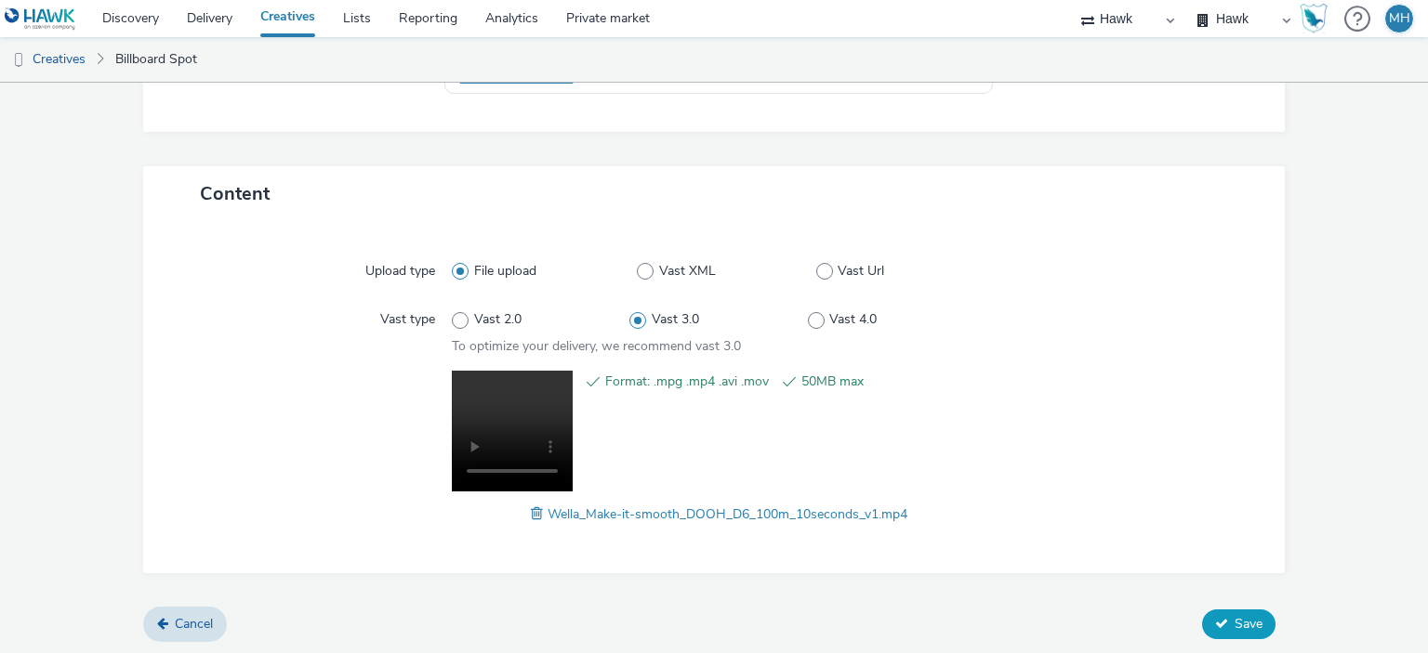
click at [1246, 623] on span "Save" at bounding box center [1248, 624] width 28 height 18
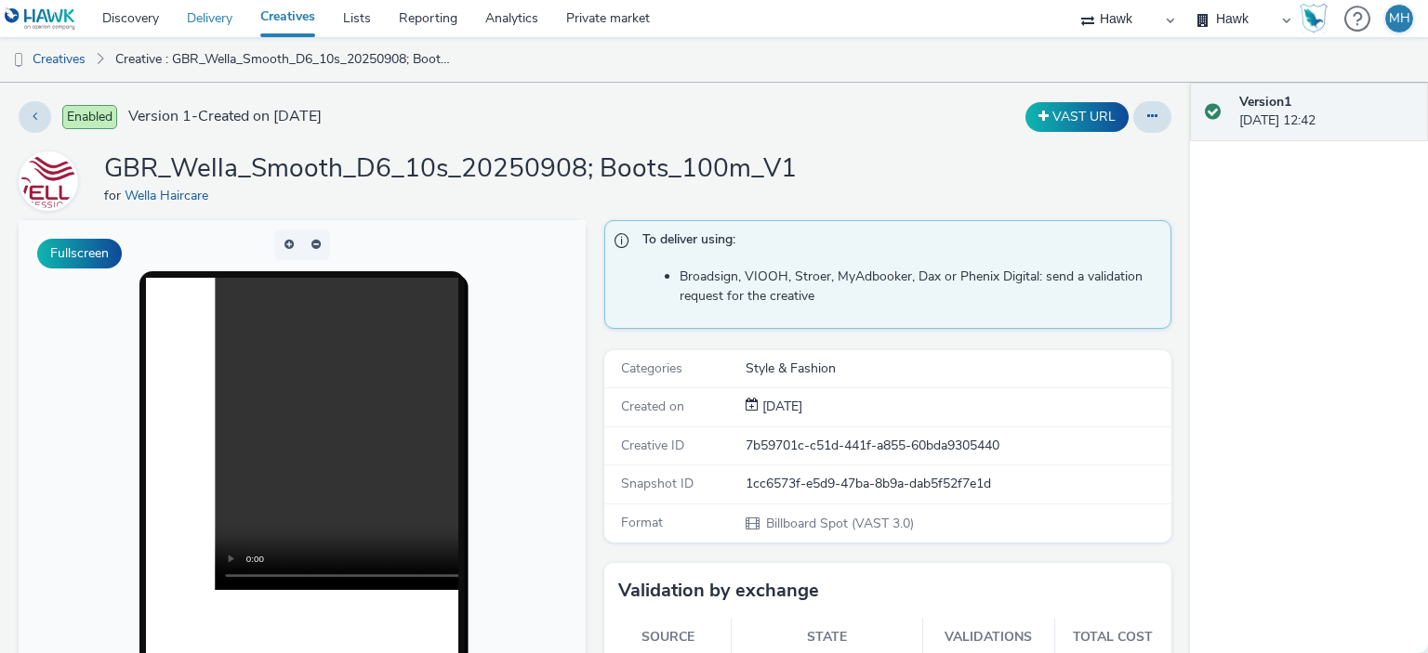
click at [230, 20] on link "Delivery" at bounding box center [209, 18] width 73 height 37
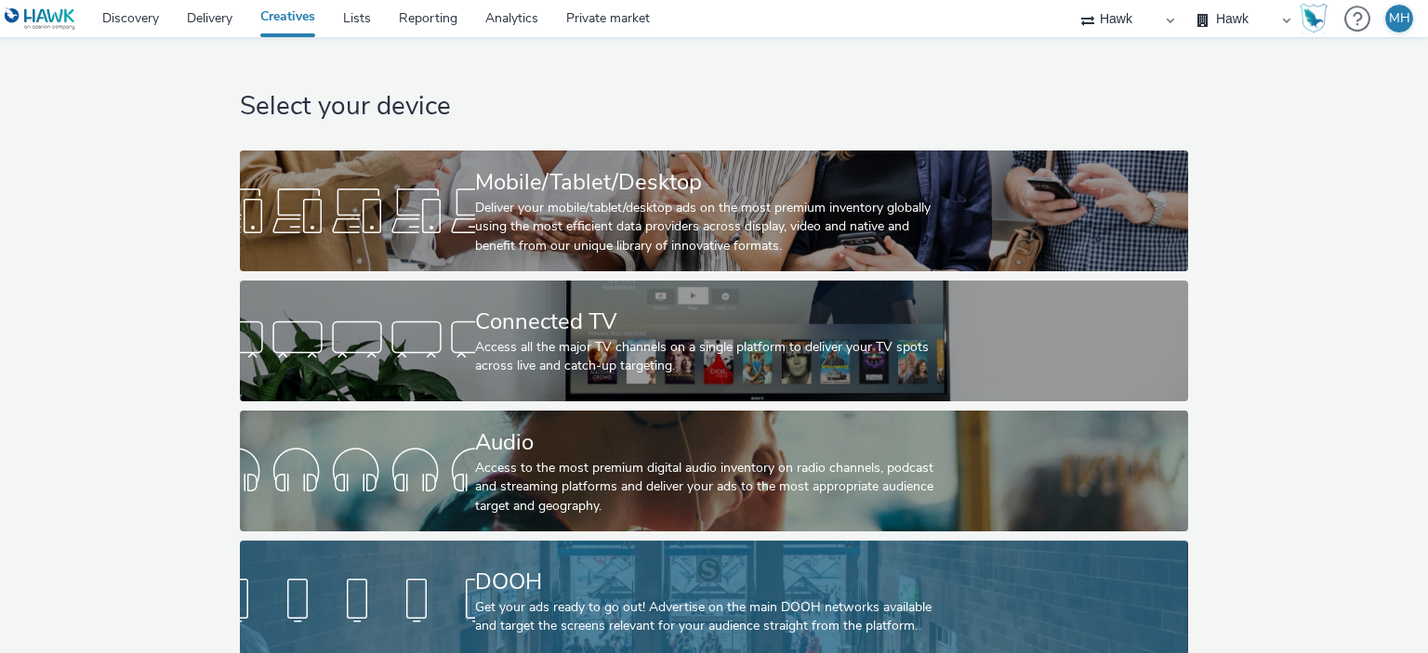
click at [383, 605] on div at bounding box center [357, 601] width 235 height 59
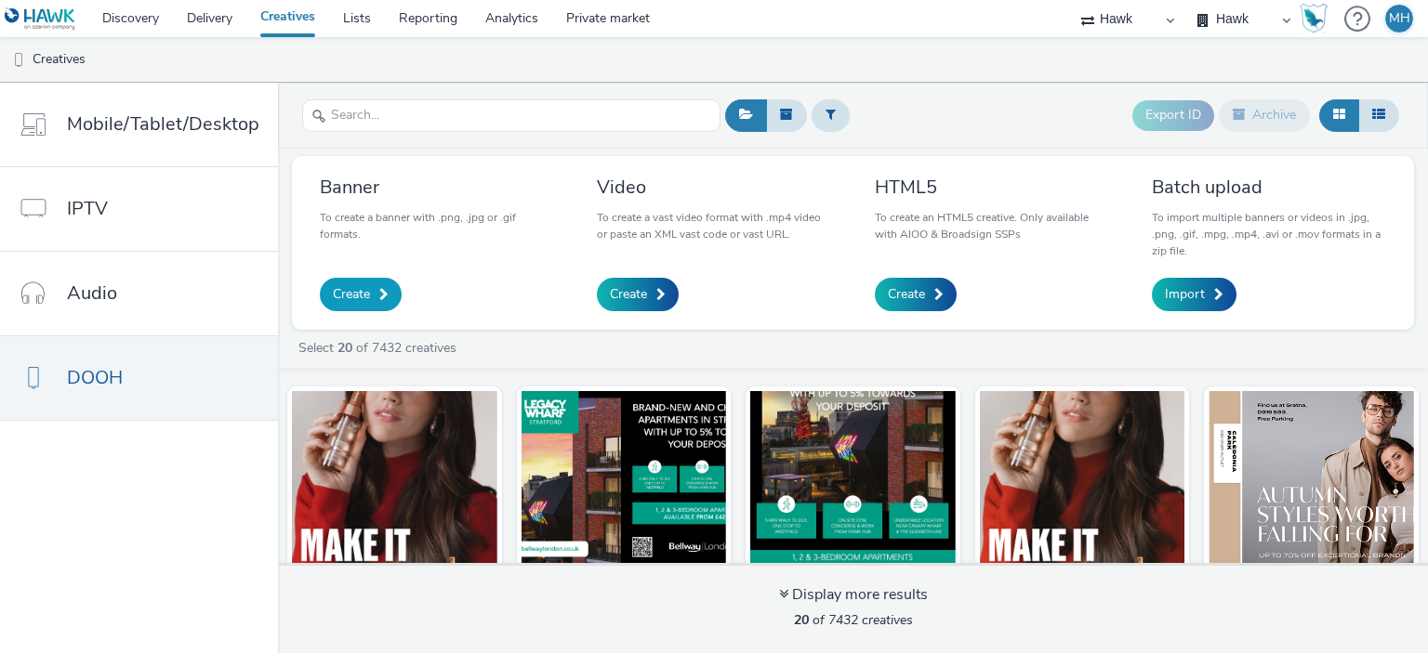
click at [340, 296] on span "Create" at bounding box center [351, 294] width 37 height 19
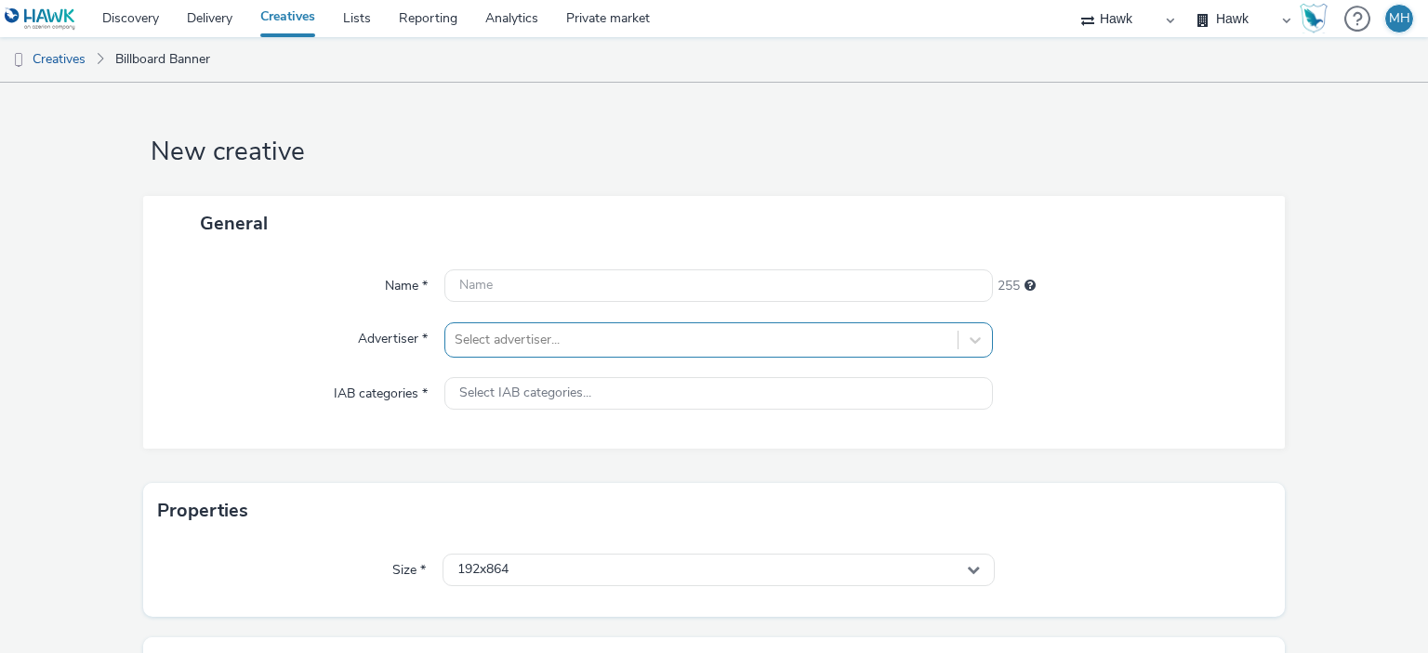
click at [586, 339] on div "Select advertiser..." at bounding box center [717, 340] width 547 height 35
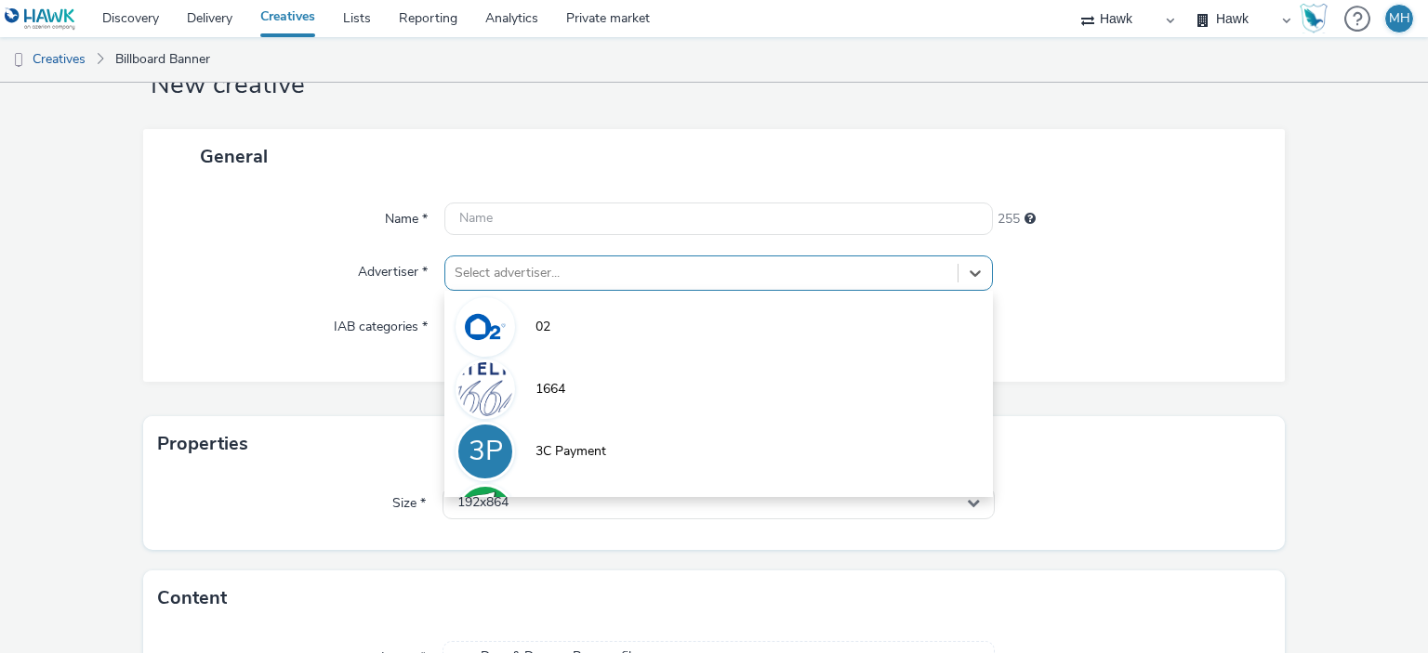
scroll to position [73, 0]
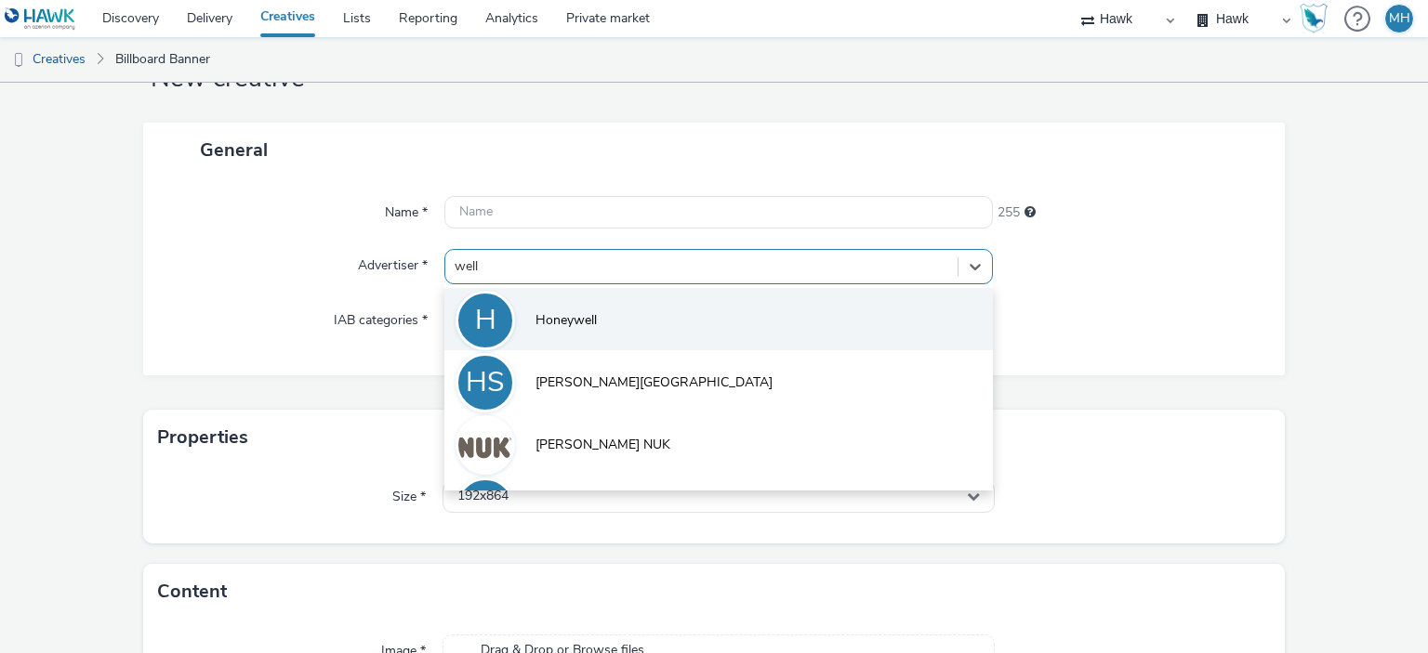
type input "wella"
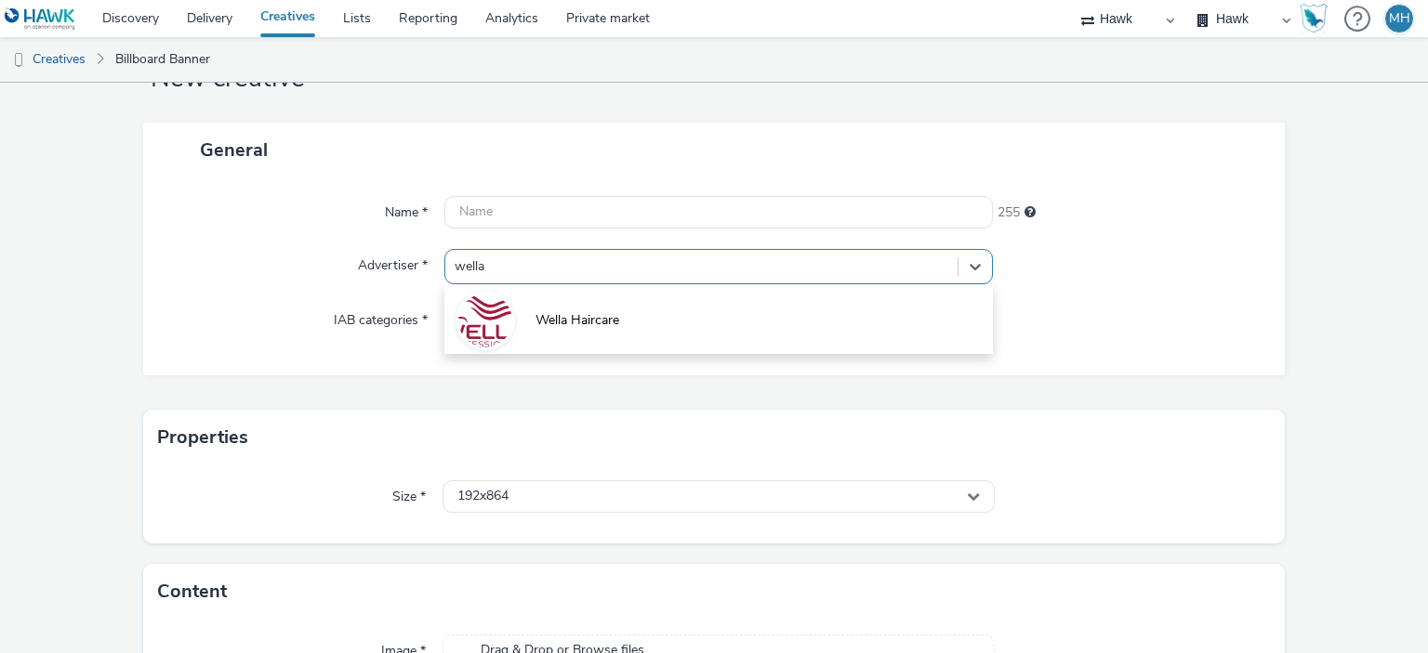
click at [588, 332] on li "Wella Haircare" at bounding box center [717, 319] width 547 height 62
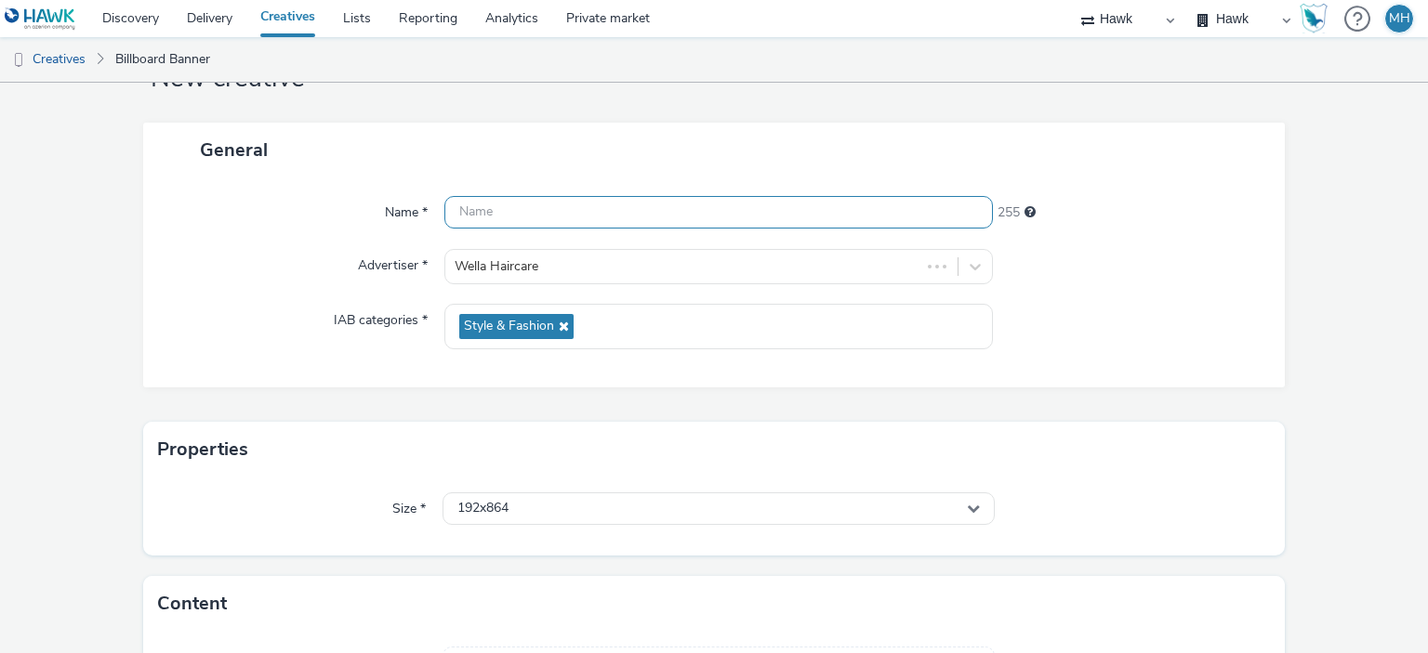
click at [557, 218] on input "text" at bounding box center [717, 212] width 547 height 33
paste input "GBR_Wella_NNE_Static_1080x1920_20250812 ; Stacey_Tesco_300m"
click at [556, 217] on input "GBR_Wella_NNE_Static_1080x1920_20250812 ; Stacey_Tesco_300m" at bounding box center [717, 212] width 547 height 33
click at [624, 217] on input "GBR_Wella_Smooth_Static_1080x1920_20250812 ; Stacey_Tesco_300m" at bounding box center [717, 212] width 547 height 33
click at [619, 218] on input "GBR_Wella_Smooth_Static_1080x1920_20250812 ; Stacey_Tesco_300m" at bounding box center [717, 212] width 547 height 33
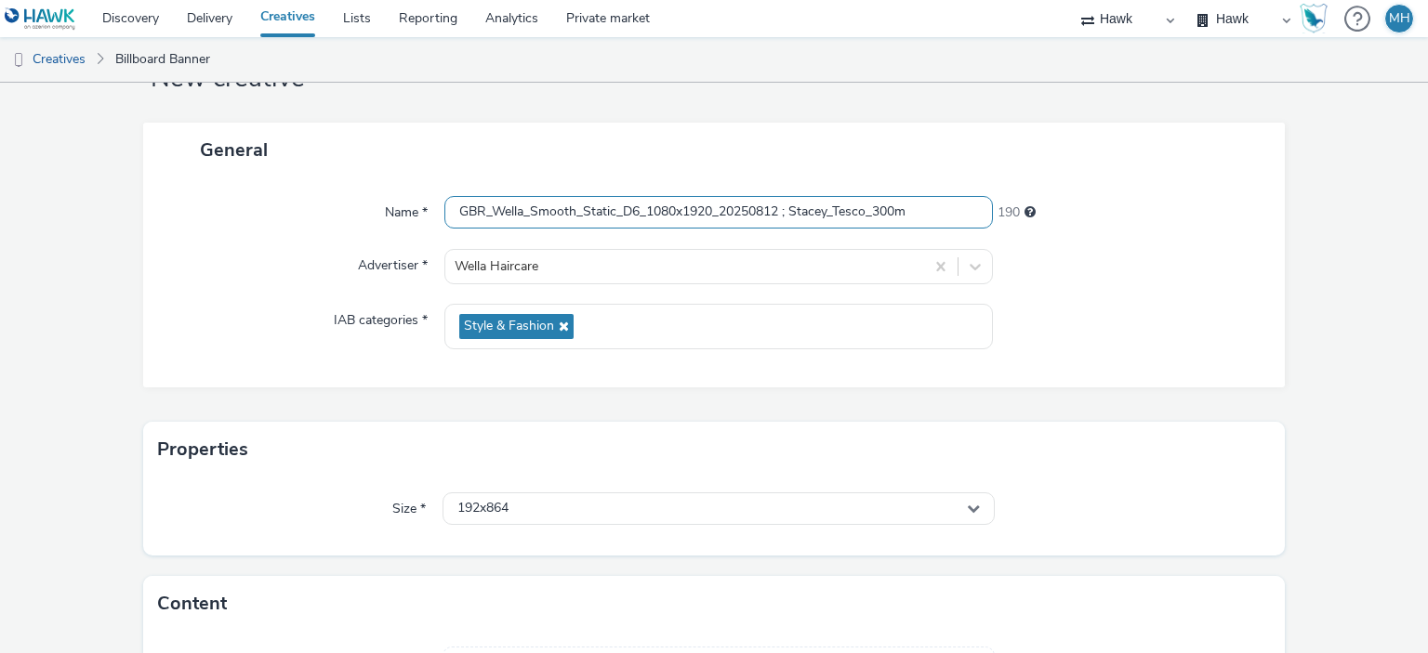
click at [758, 217] on input "GBR_Wella_Smooth_Static_D6_1080x1920_20250812 ; Stacey_Tesco_300m" at bounding box center [717, 212] width 547 height 33
click at [766, 218] on input "GBR_Wella_Smooth_Static_D6_1080x1920_20250812 ; Stacey_Tesco_300m" at bounding box center [717, 212] width 547 height 33
drag, startPoint x: 788, startPoint y: 217, endPoint x: 933, endPoint y: 217, distance: 145.0
click at [933, 217] on input "GBR_Wella_Smooth_Static_D6_1080x1920_20250908 ; Stacey_Tesco_300m" at bounding box center [717, 212] width 547 height 33
type input "GBR_Wella_Smooth_Static_D6_1080x1920_20250908 ; Boots_300m_V1"
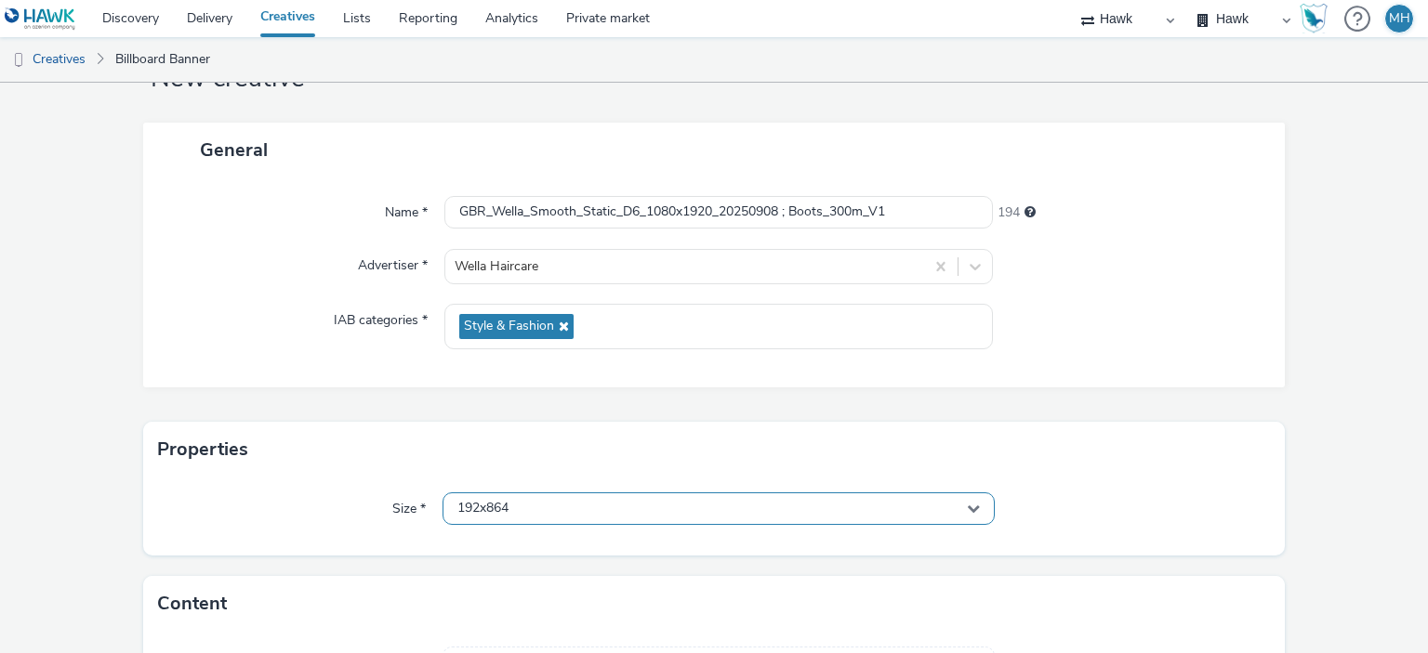
click at [655, 503] on div "192x864" at bounding box center [717, 509] width 551 height 33
click at [661, 537] on input "text" at bounding box center [717, 548] width 549 height 33
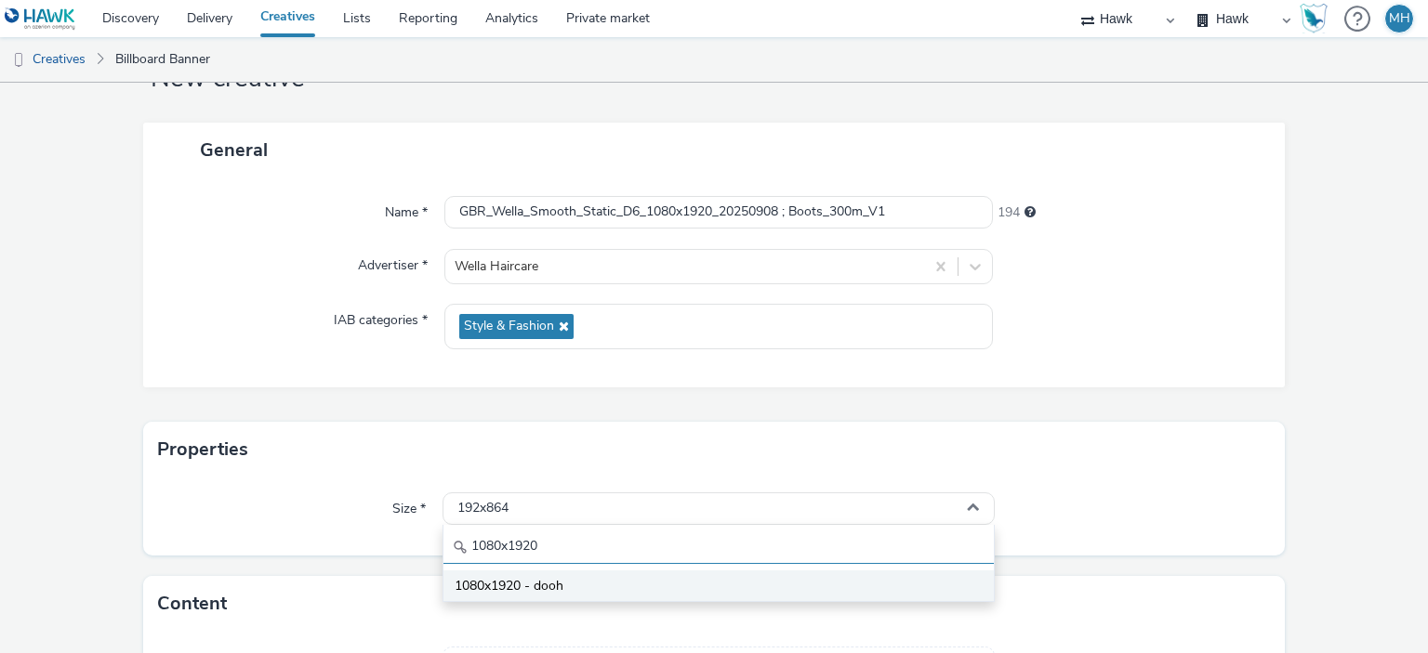
type input "1080x1920"
click at [695, 586] on li "1080x1920 - dooh" at bounding box center [717, 586] width 549 height 31
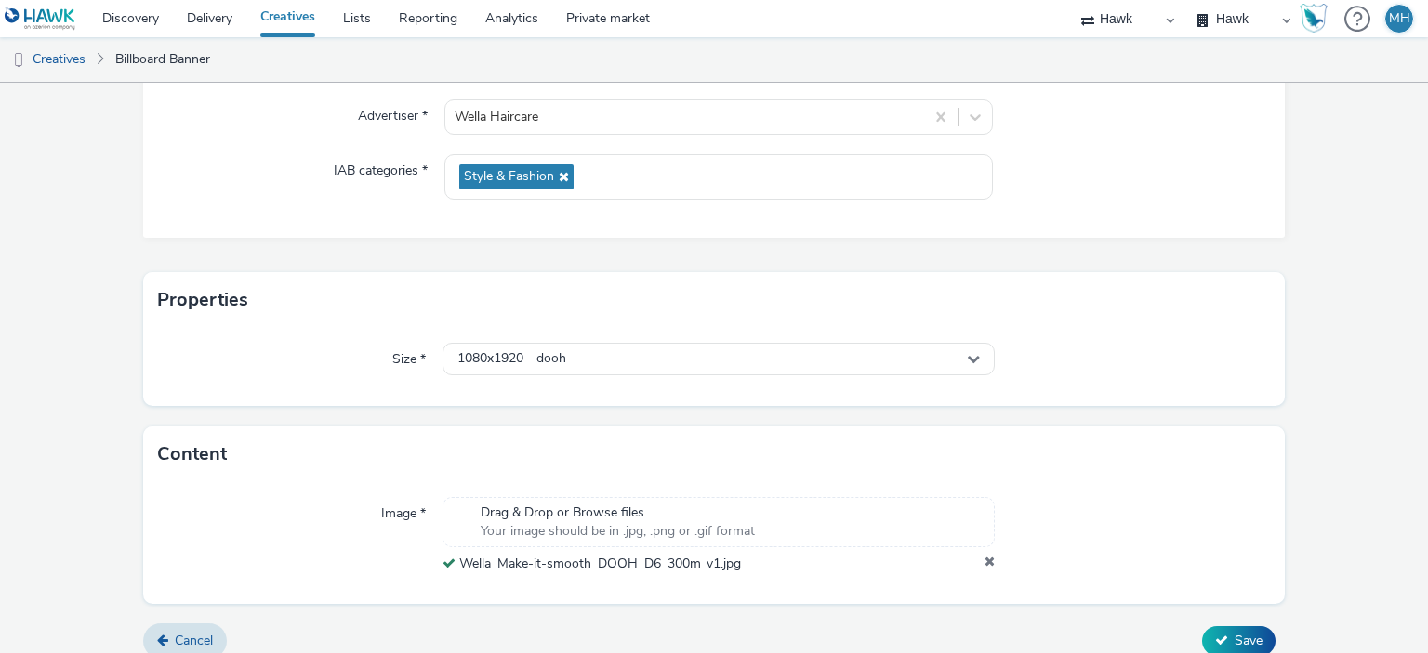
scroll to position [241, 0]
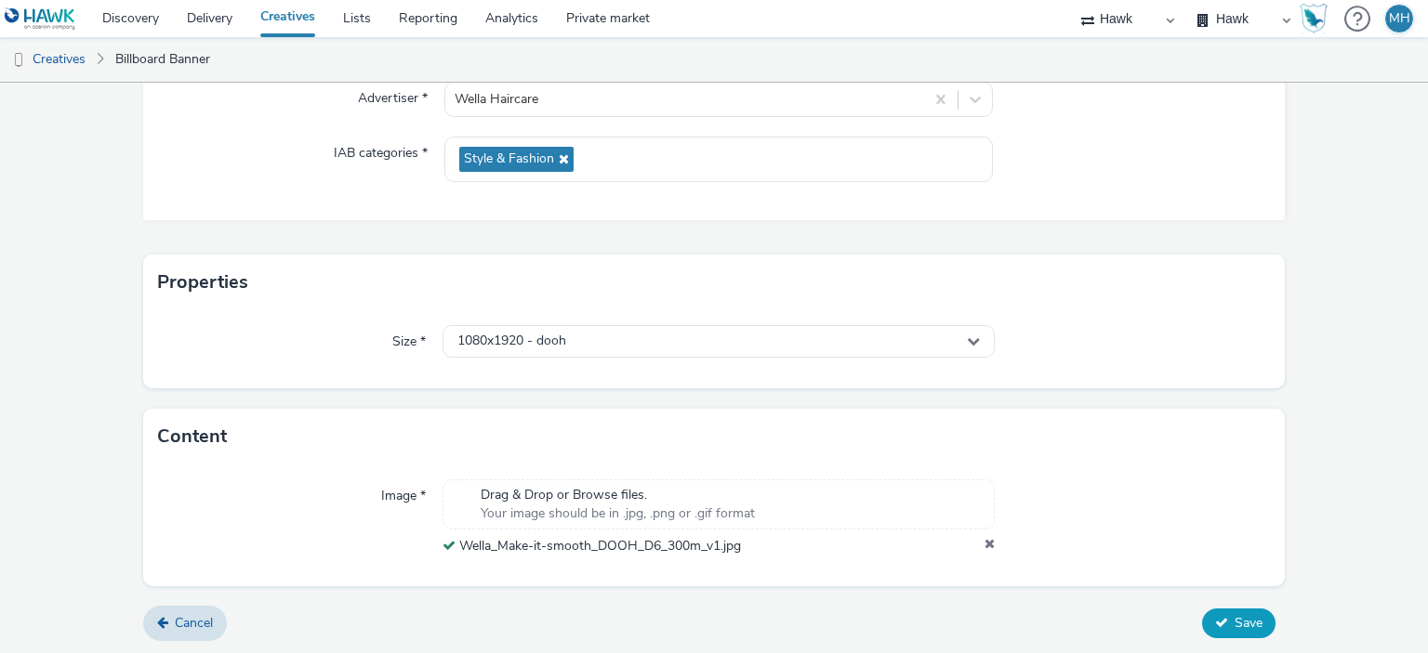
click at [1253, 618] on button "Save" at bounding box center [1238, 624] width 73 height 30
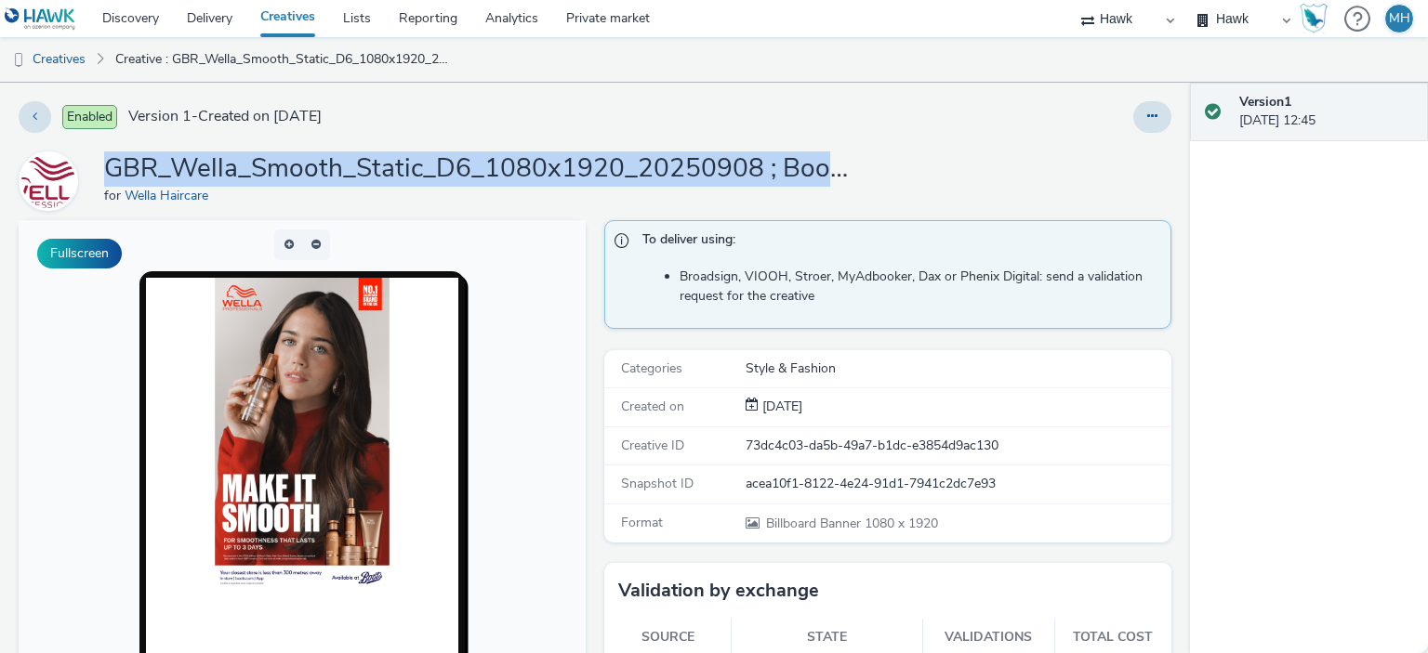
drag, startPoint x: 112, startPoint y: 173, endPoint x: 851, endPoint y: 182, distance: 739.9
click at [851, 182] on div "GBR_Wella_Smooth_Static_D6_1080x1920_20250908 ; Boots_300m_V1 for Wella Haircare" at bounding box center [595, 180] width 1153 height 59
copy h1 "GBR_Wella_Smooth_Static_D6_1080x1920_20250908 ; Boots_"
click at [270, 19] on link "Creatives" at bounding box center [287, 18] width 83 height 37
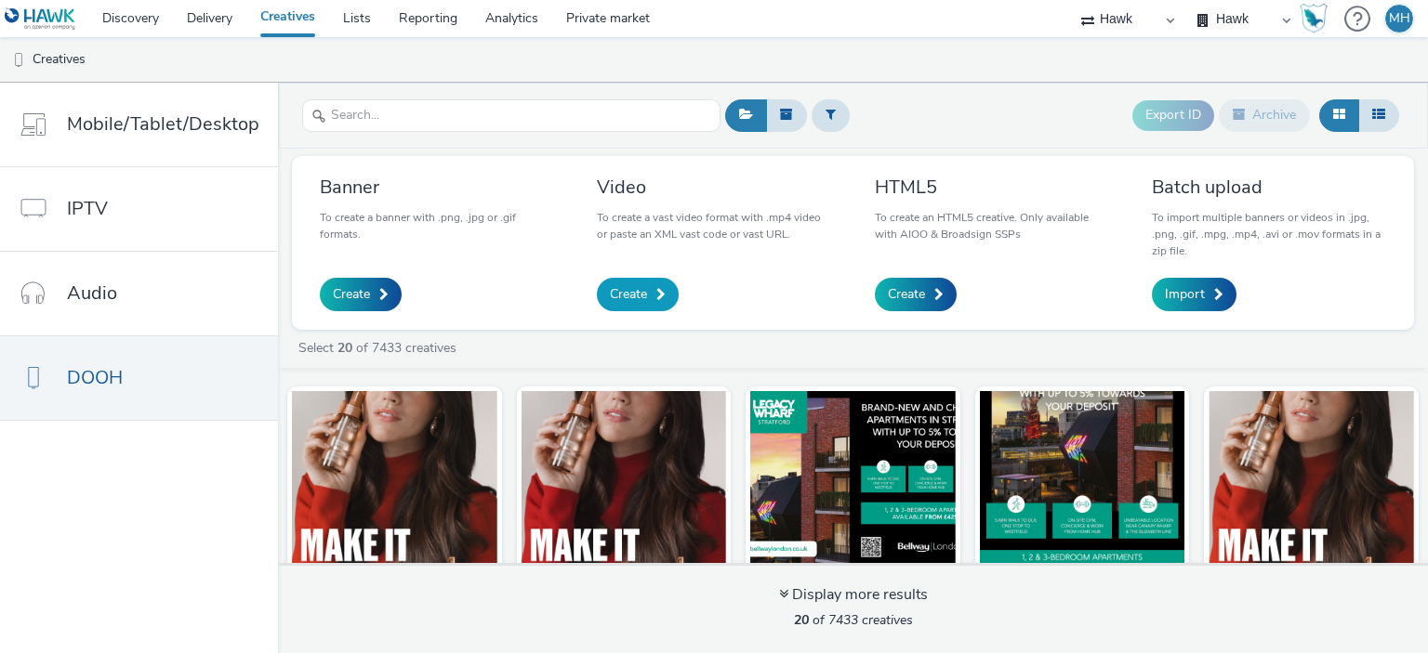
click at [637, 285] on span "Create" at bounding box center [628, 294] width 37 height 19
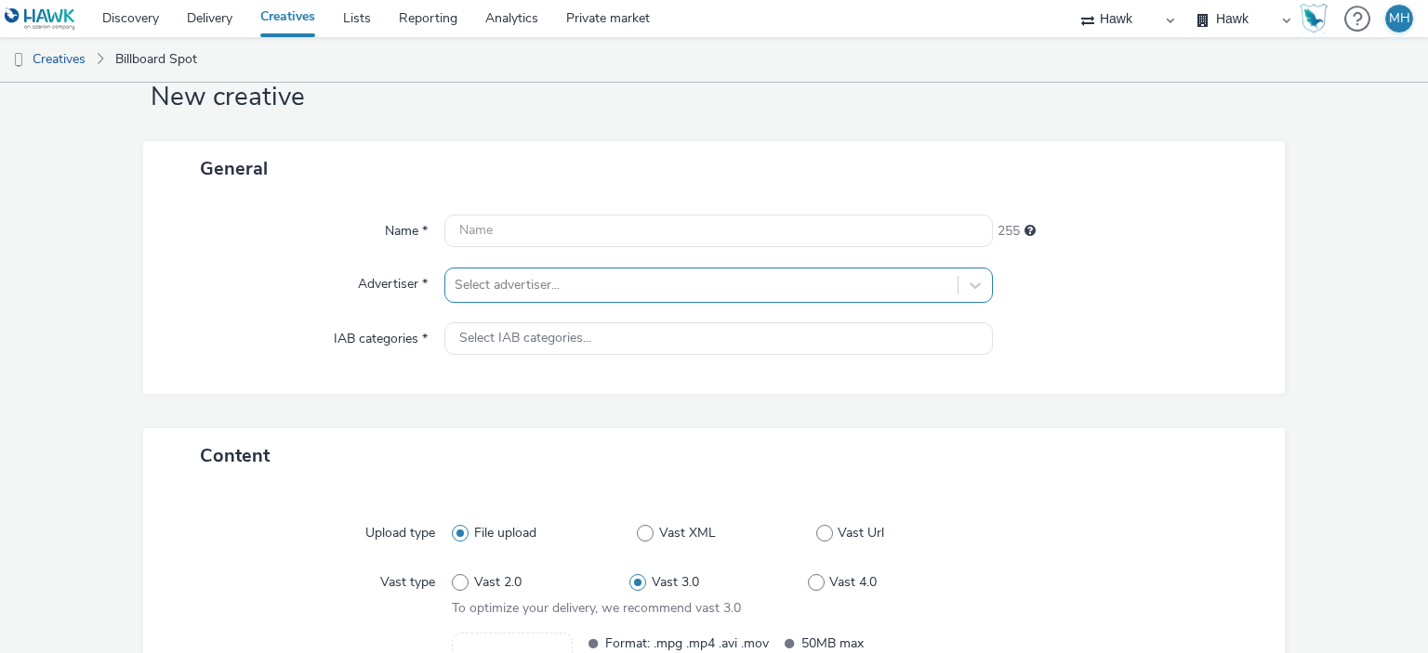
click at [634, 303] on div "Select advertiser..." at bounding box center [717, 285] width 547 height 35
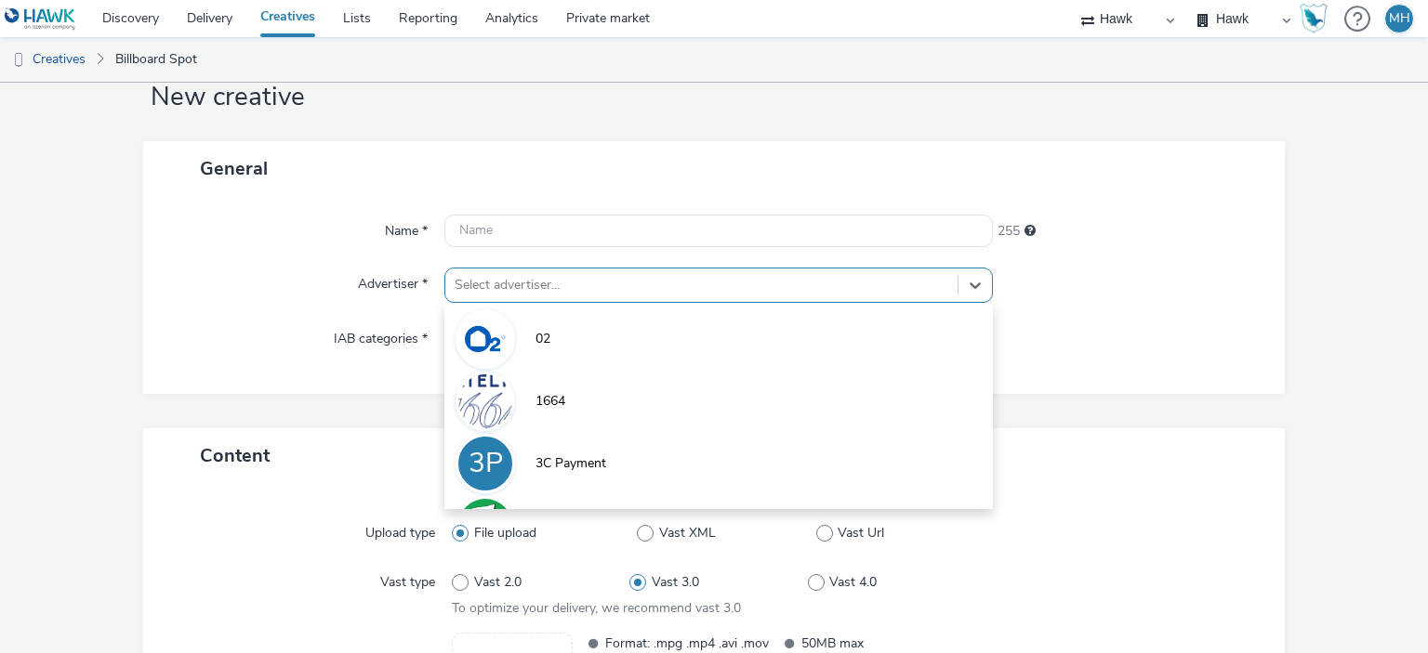
scroll to position [73, 0]
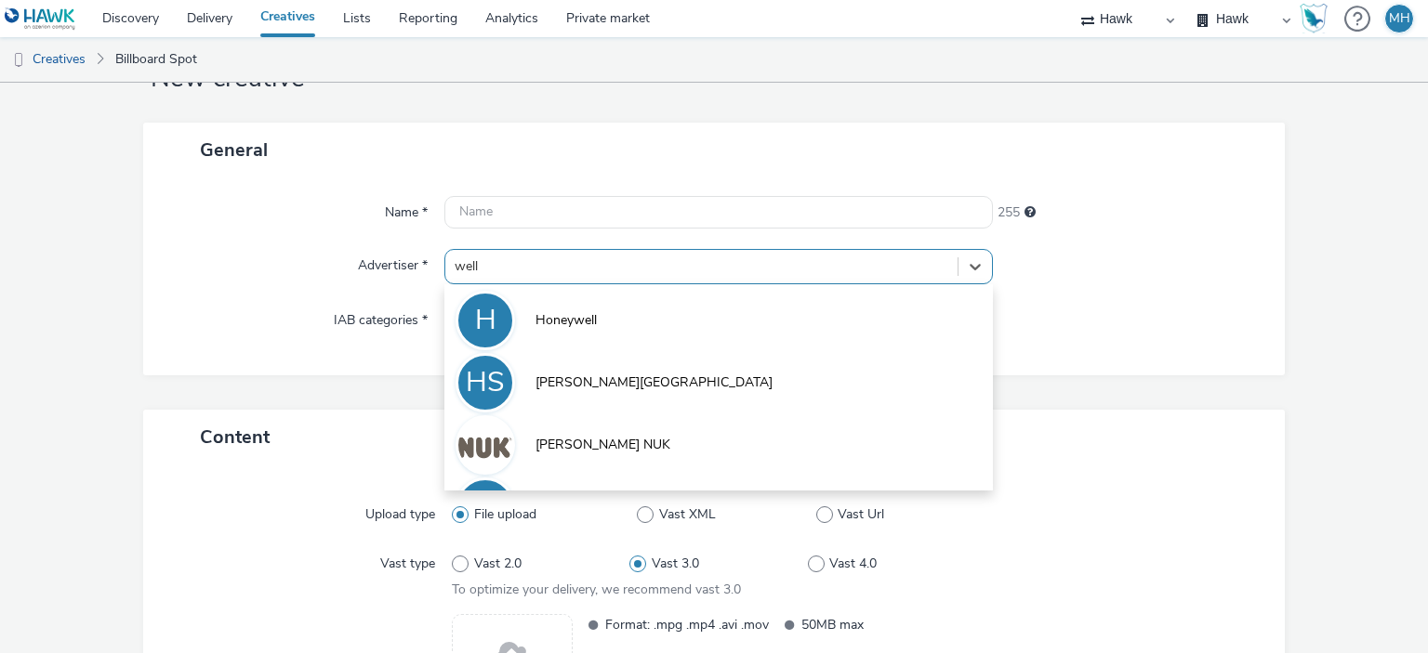
type input "wella"
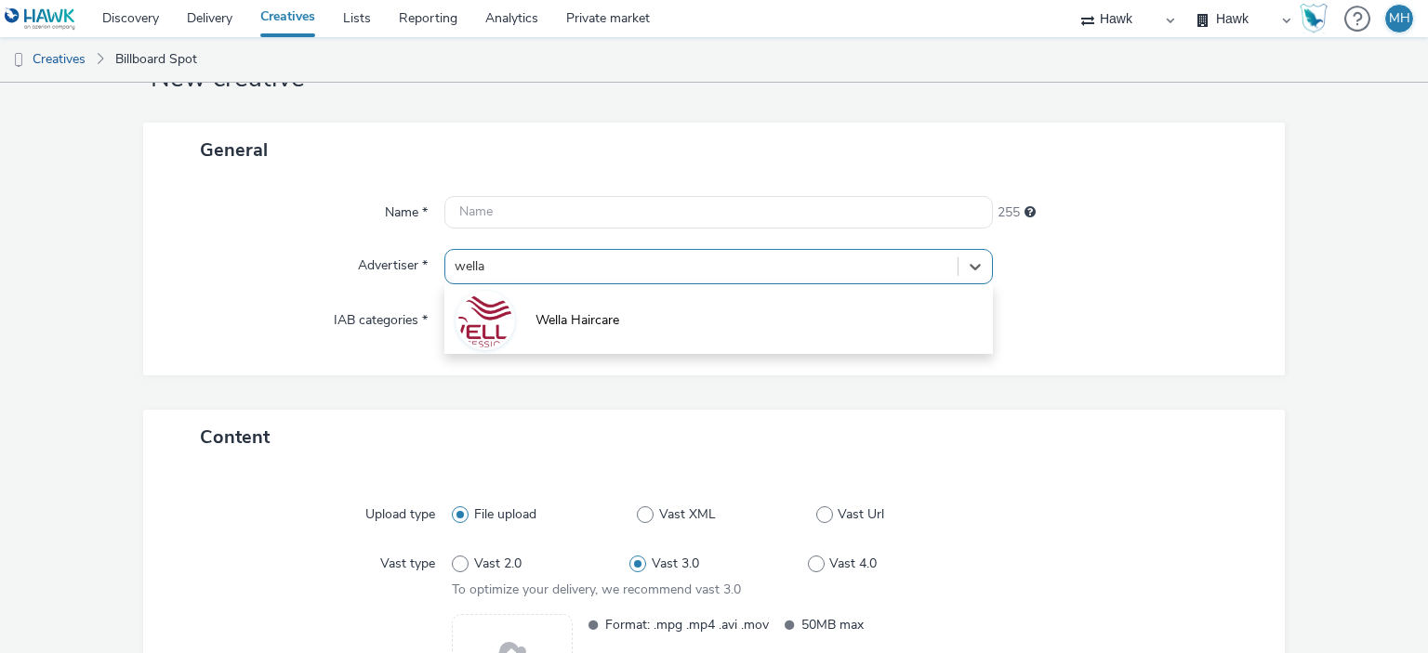
click at [634, 340] on li "Wella Haircare" at bounding box center [717, 319] width 547 height 62
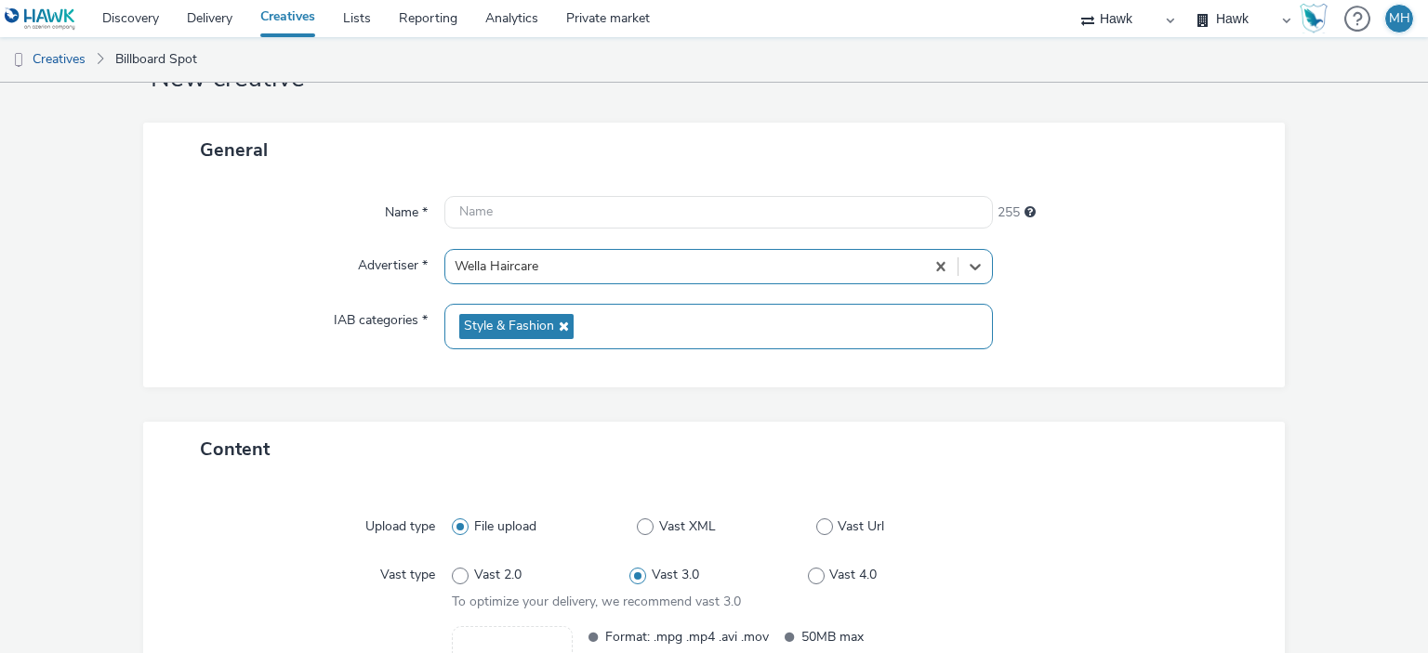
click at [628, 338] on div "Style & Fashion" at bounding box center [717, 327] width 547 height 46
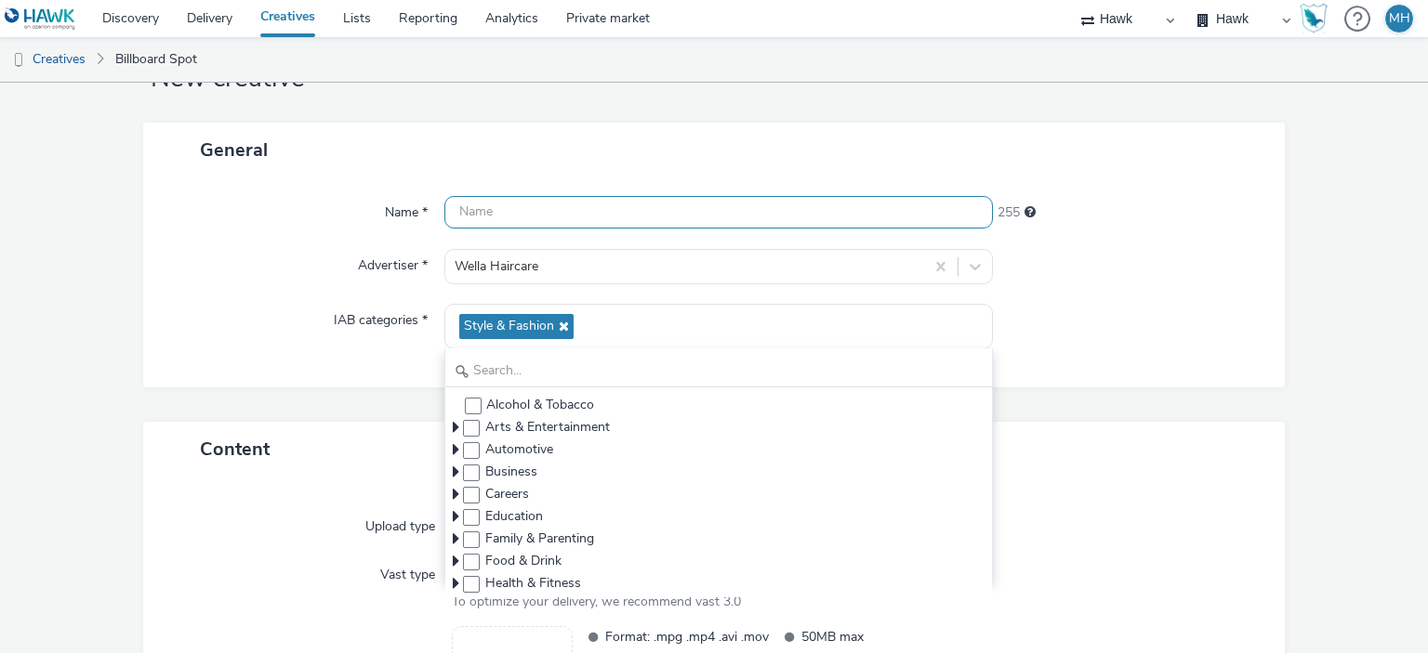
click at [632, 217] on input "text" at bounding box center [717, 212] width 547 height 33
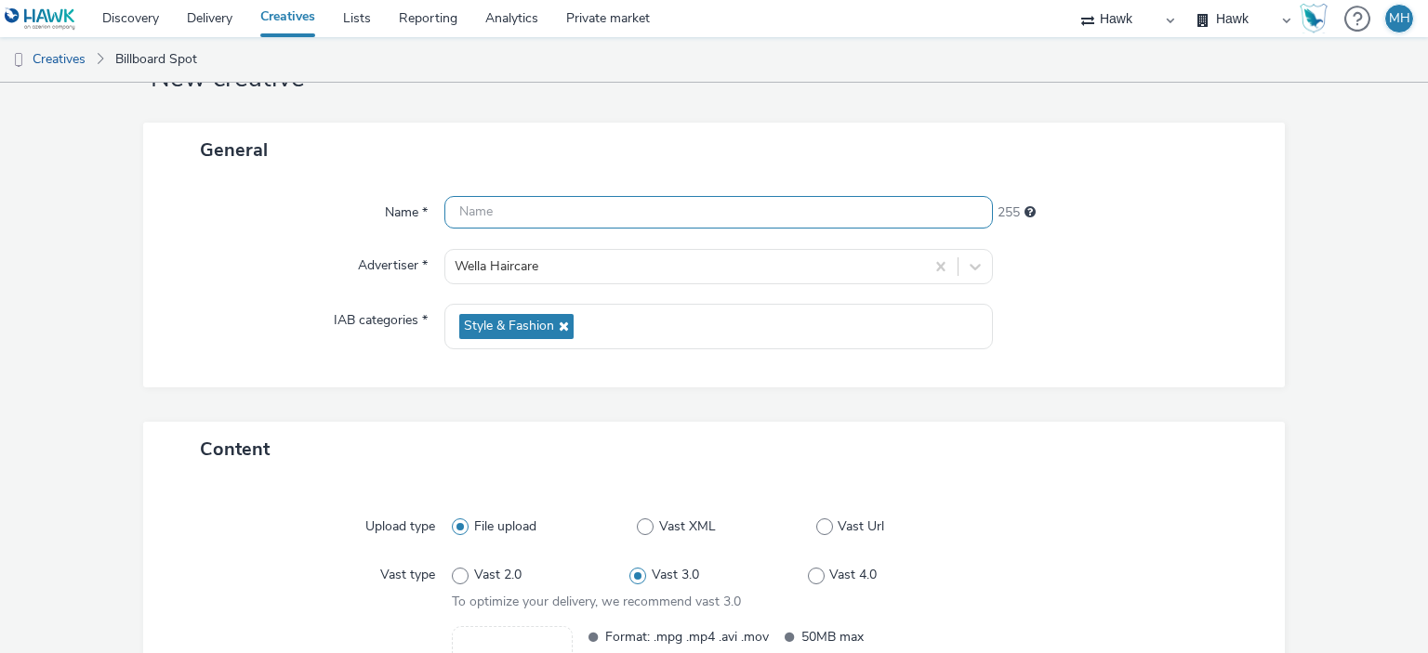
paste input "GBR_Wella_Smooth_Static_D6_1080x1920_20250908 ; Boots_"
drag, startPoint x: 613, startPoint y: 213, endPoint x: 583, endPoint y: 208, distance: 31.0
click at [583, 208] on input "GBR_Wella_Smooth_Static_D6_1080x1920_20250908 ; Boots_" at bounding box center [717, 212] width 547 height 33
click at [586, 219] on input "GBR_Wella_Smooth__D6_1080x1920_20250908 ; Boots_" at bounding box center [717, 212] width 547 height 33
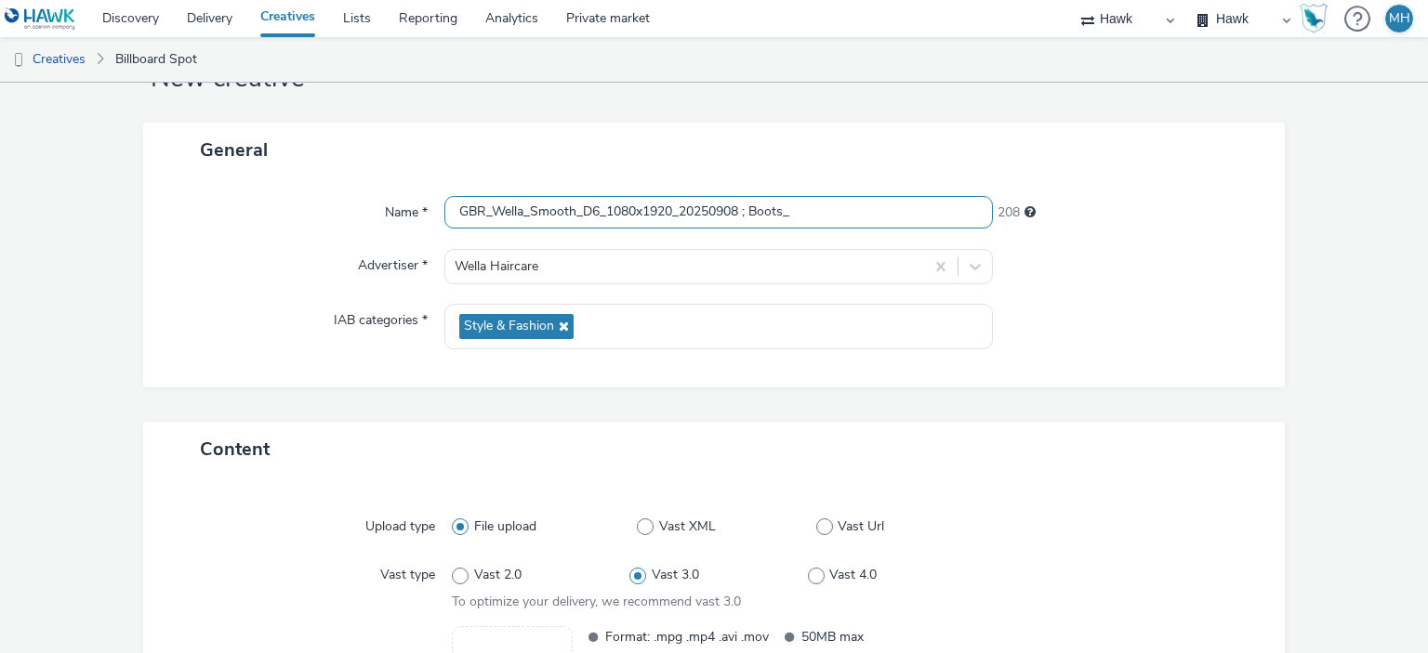
drag, startPoint x: 610, startPoint y: 211, endPoint x: 676, endPoint y: 220, distance: 66.6
click at [676, 220] on input "GBR_Wella_Smooth_D6_1080x1920_20250908 ; Boots_" at bounding box center [717, 212] width 547 height 33
click at [746, 219] on input "GBR_Wella_Smooth_D6_10s_20250908 ; Boots_" at bounding box center [717, 212] width 547 height 33
type input "GBR_Wella_Smooth_D6_10s_20250908 ; Boots_300m_V1"
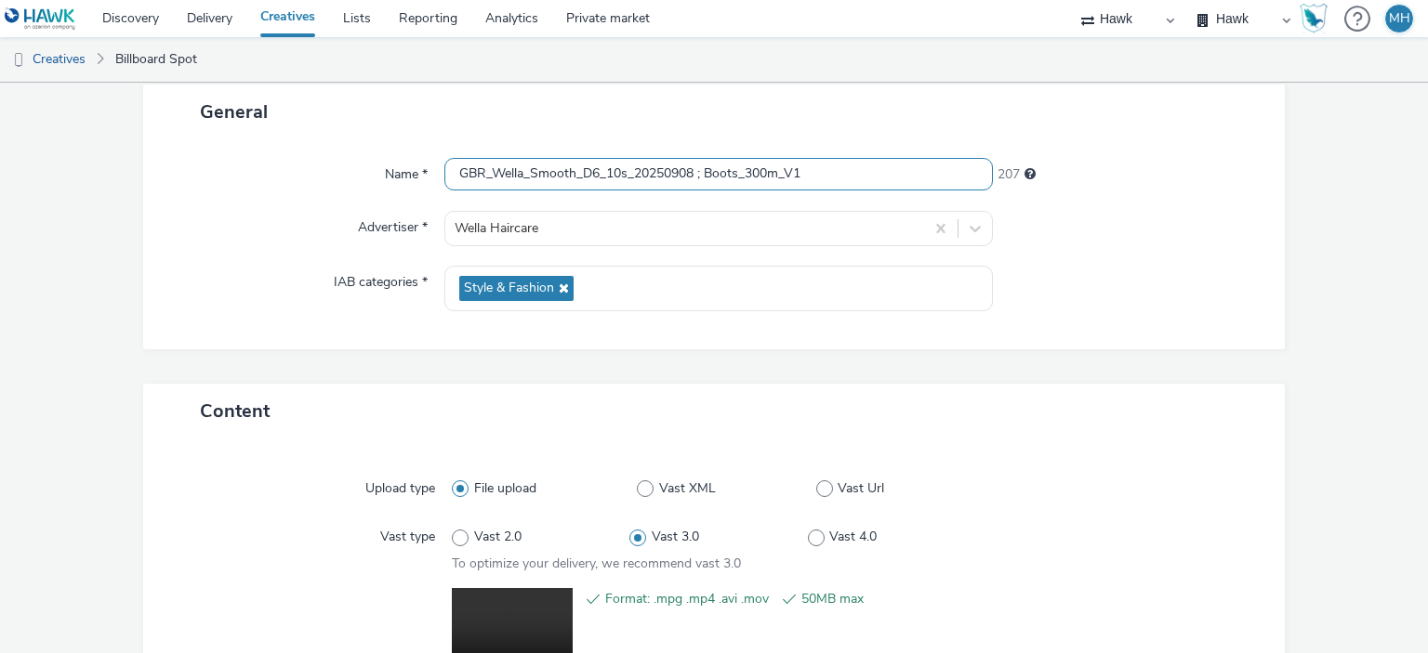
scroll to position [301, 0]
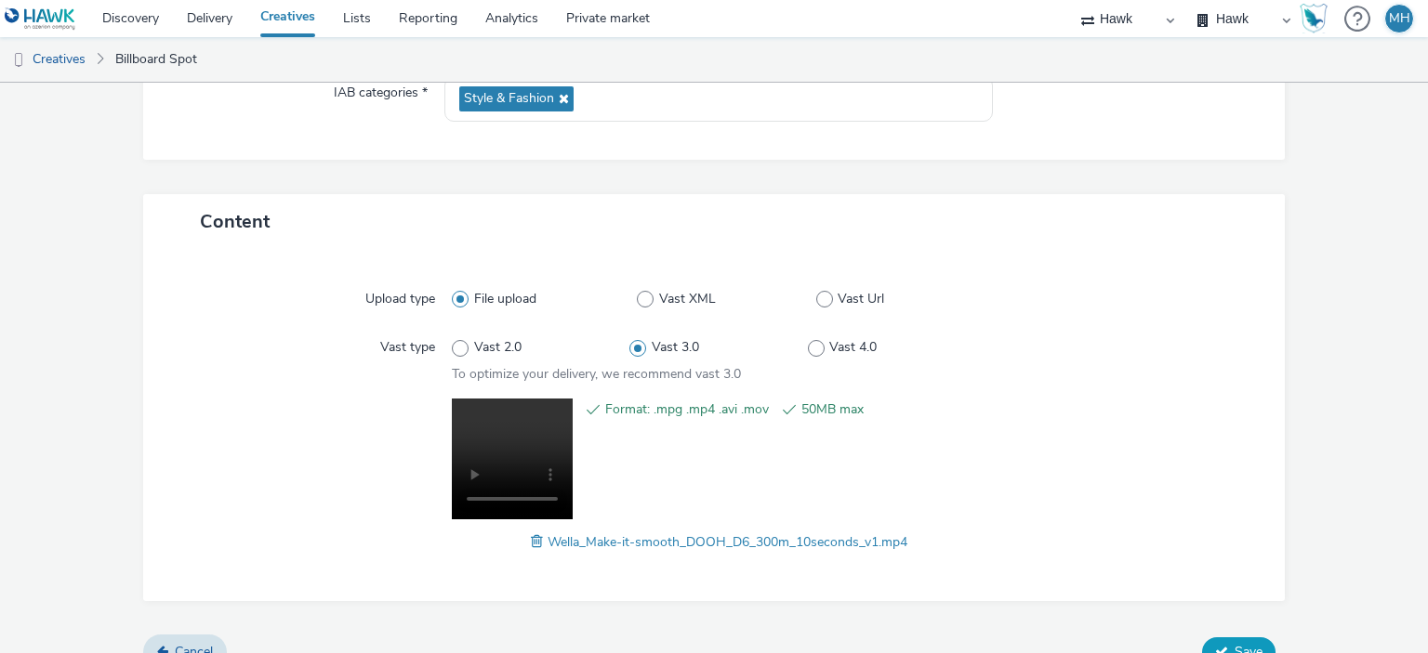
click at [1234, 643] on span "Save" at bounding box center [1248, 652] width 28 height 18
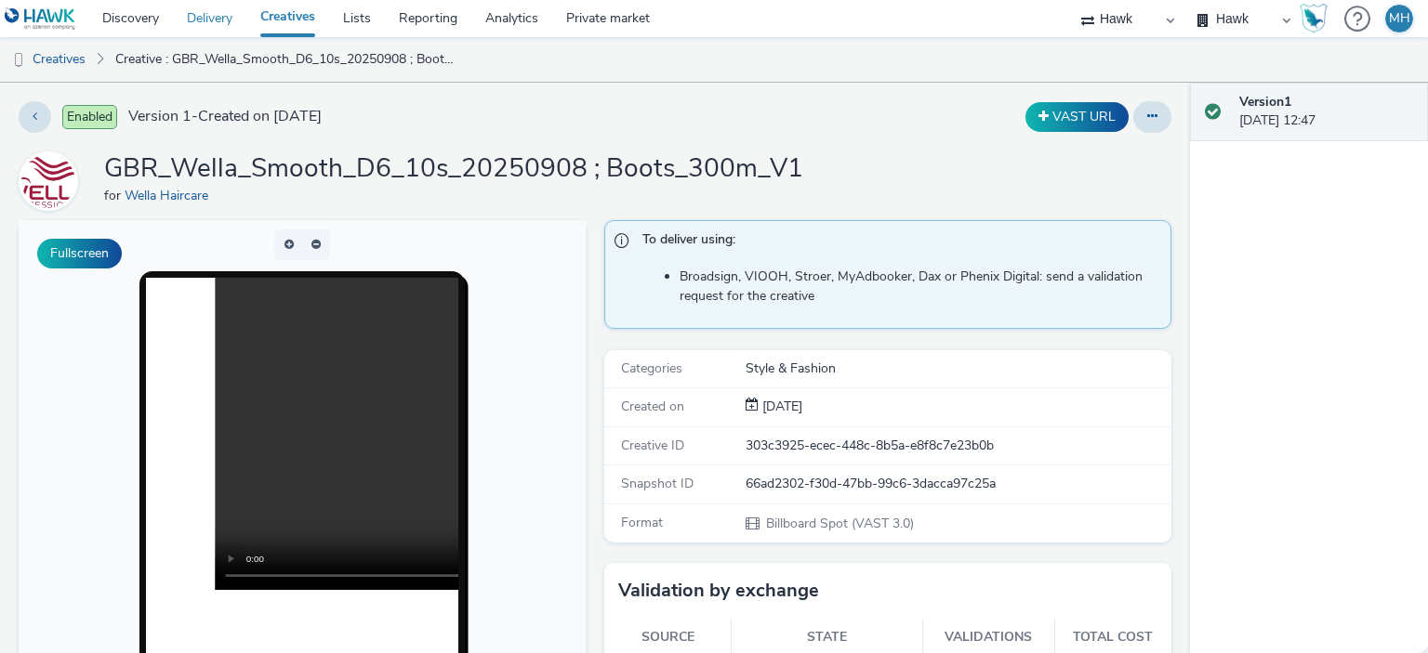
click at [197, 18] on link "Delivery" at bounding box center [209, 18] width 73 height 37
